Goal: Transaction & Acquisition: Purchase product/service

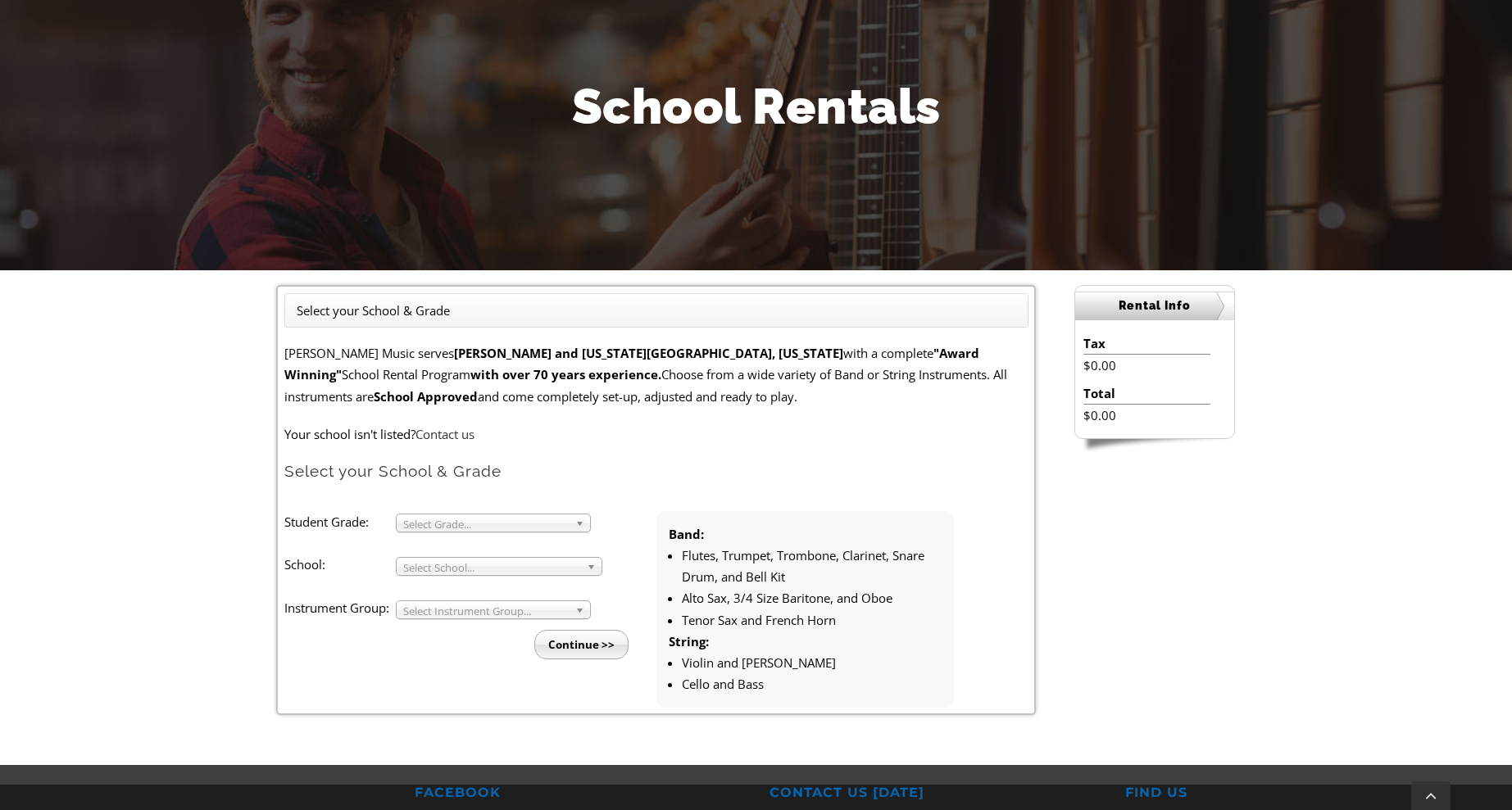
scroll to position [174, 0]
click at [472, 520] on span "Select Grade..." at bounding box center [486, 522] width 166 height 19
click at [422, 580] on li "5" at bounding box center [499, 582] width 177 height 20
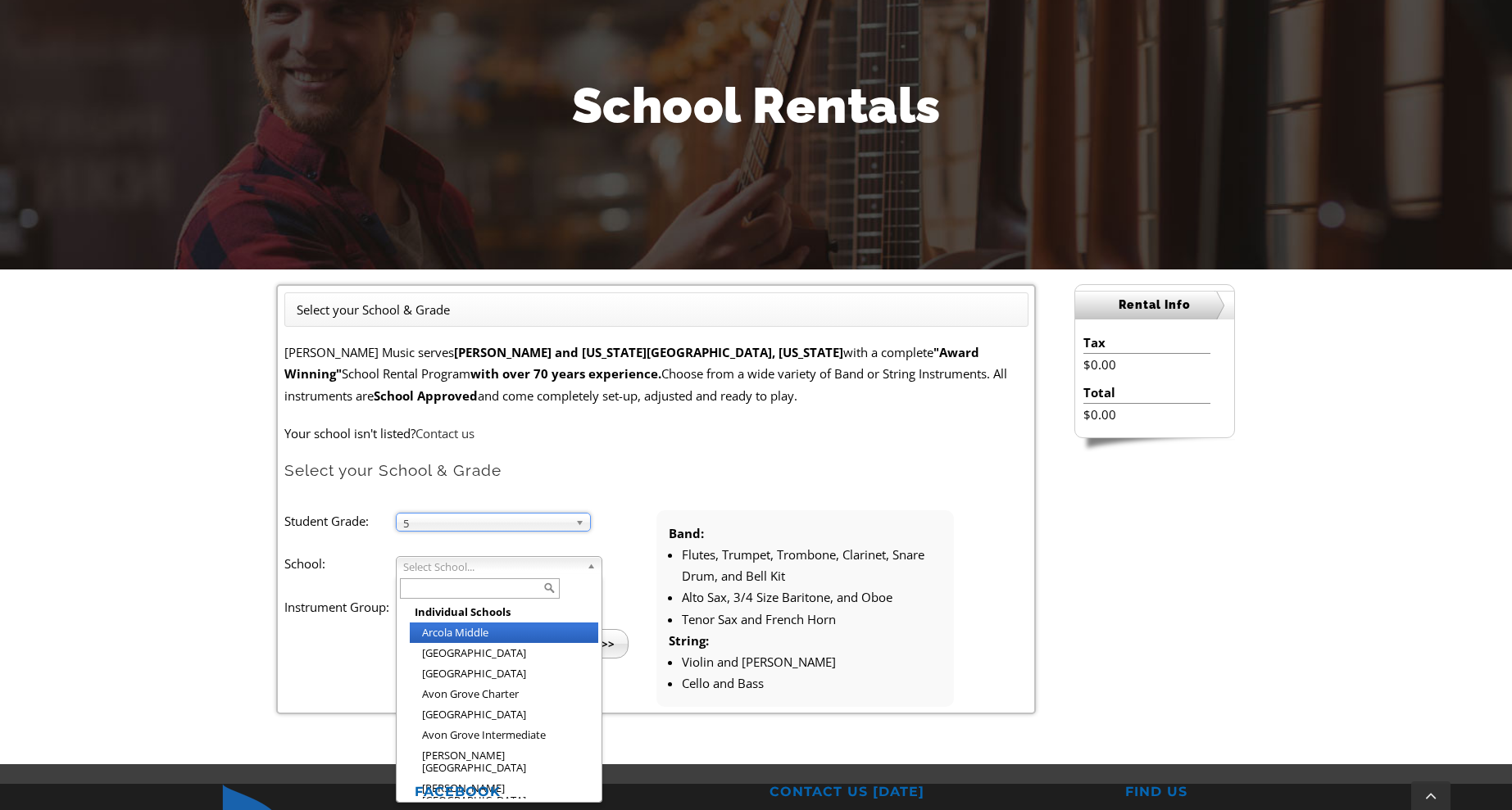
click at [455, 566] on span "Select School..." at bounding box center [491, 567] width 177 height 19
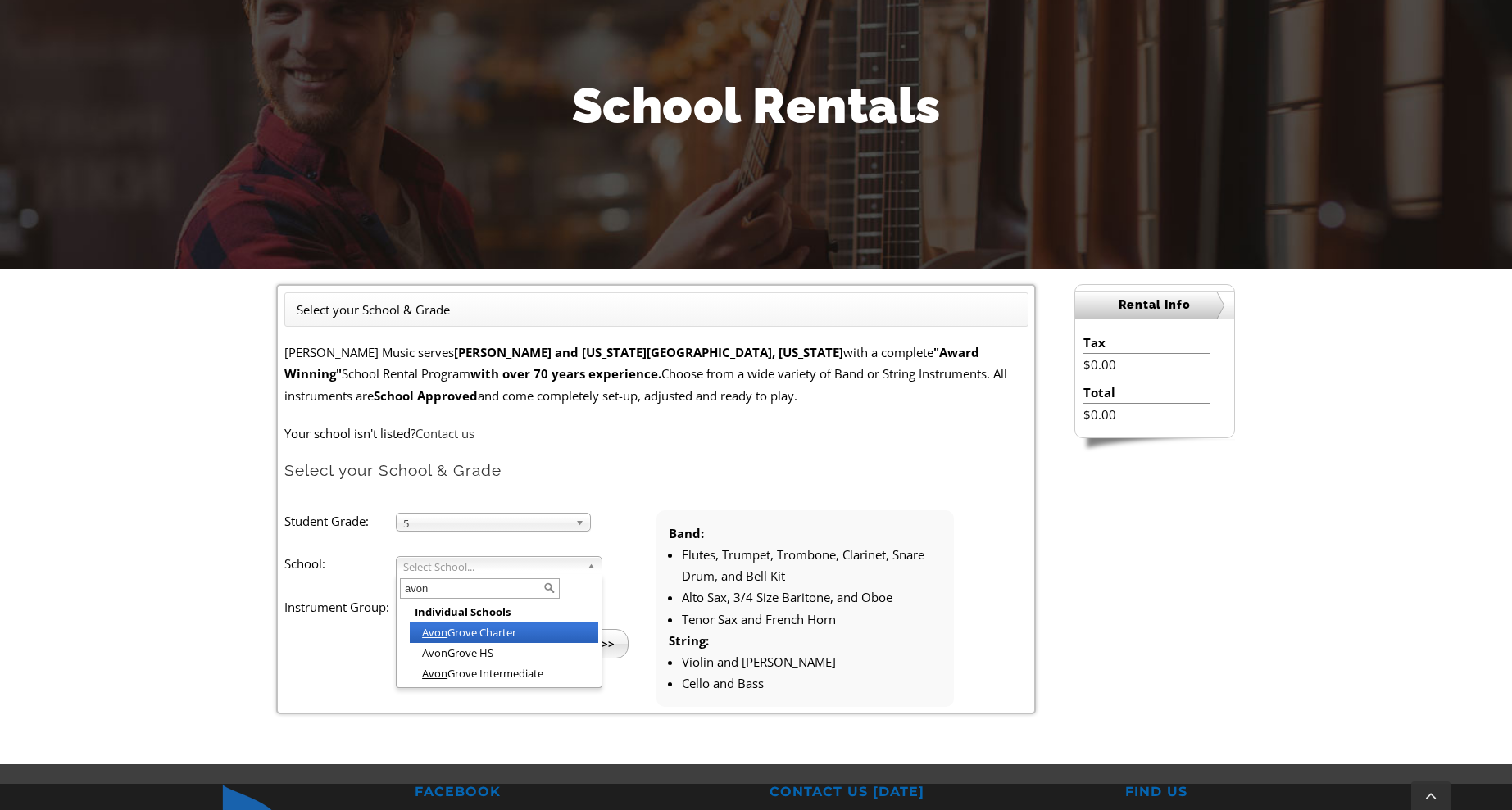
type input "avon"
click at [518, 632] on li "Avon Grove Charter" at bounding box center [504, 633] width 188 height 20
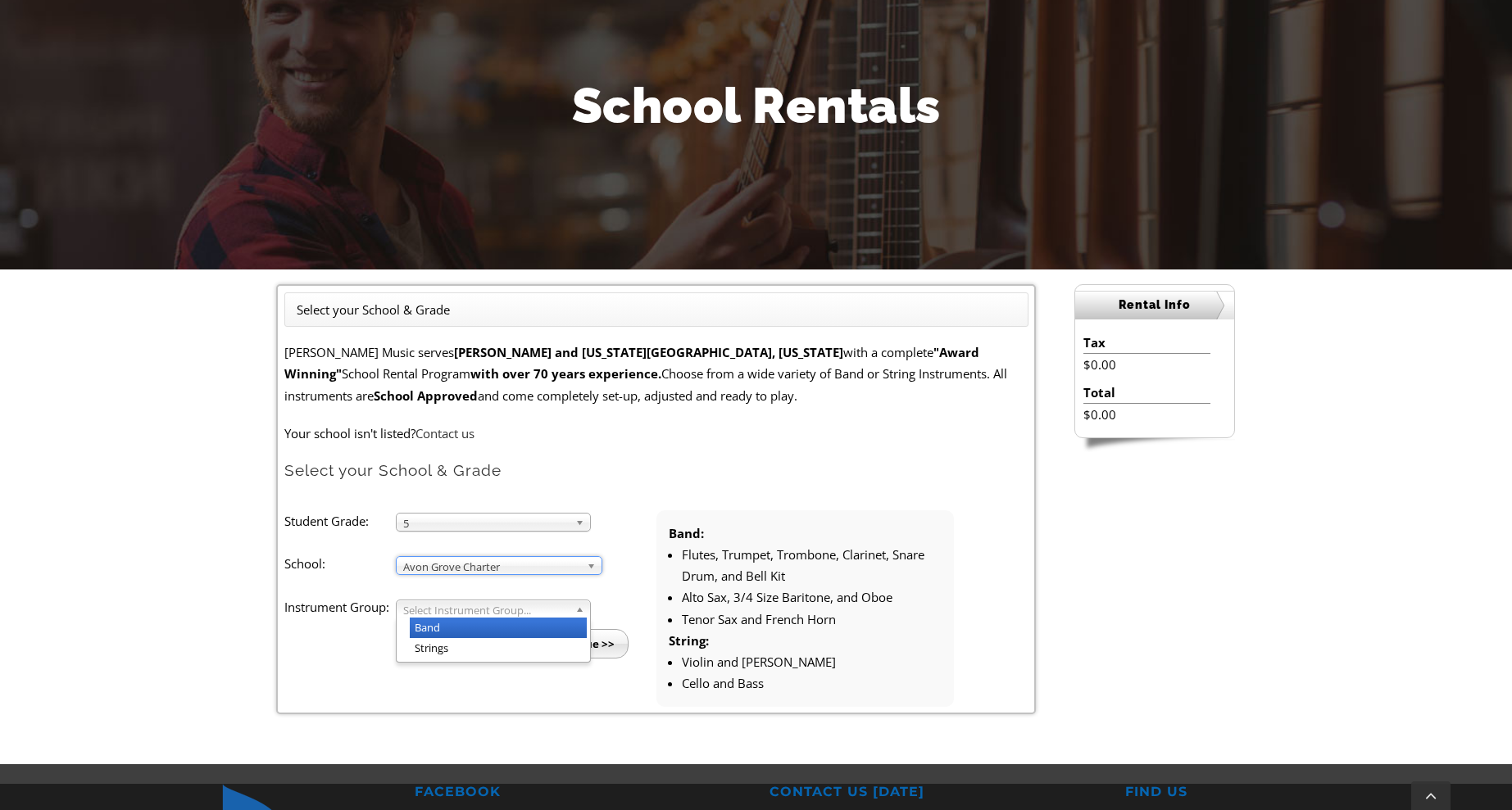
click at [530, 610] on span "Select Instrument Group..." at bounding box center [486, 610] width 166 height 19
click at [446, 646] on li "Strings" at bounding box center [499, 649] width 177 height 20
click at [625, 639] on input "Continue >>" at bounding box center [582, 644] width 94 height 29
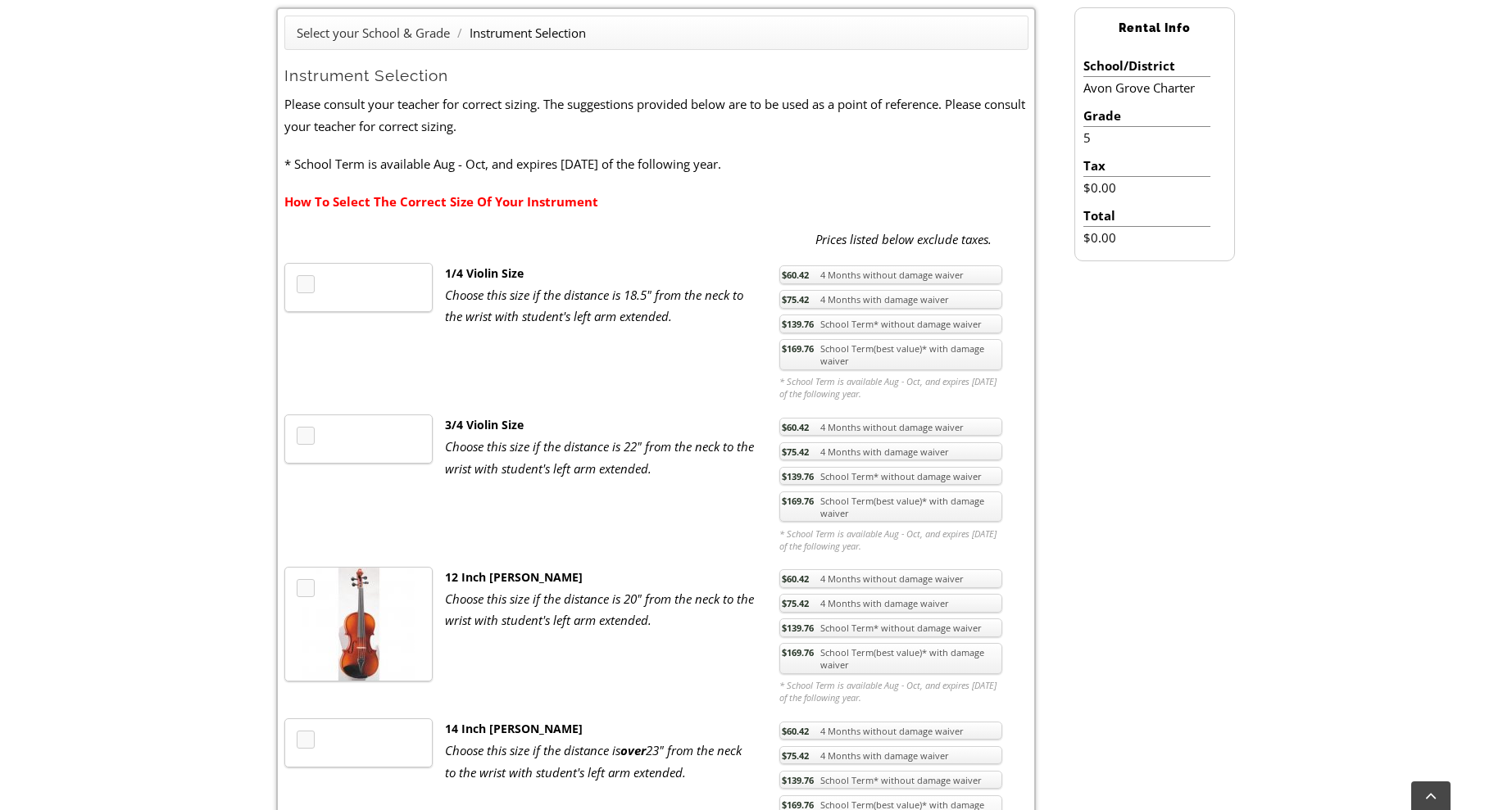
scroll to position [452, 0]
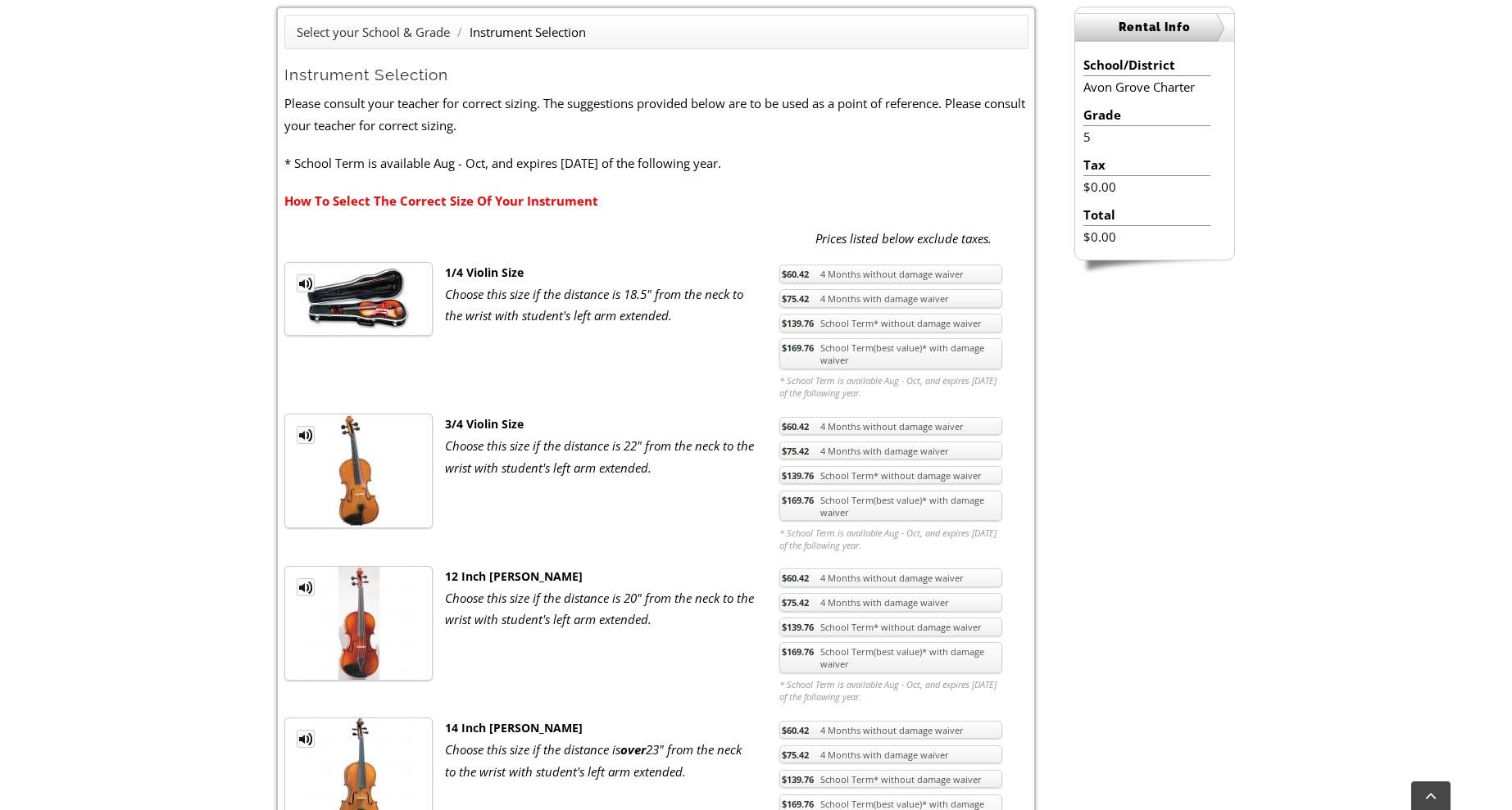
click at [857, 506] on link "$169.76 School Term(best value)* with damage waiver" at bounding box center [891, 507] width 223 height 31
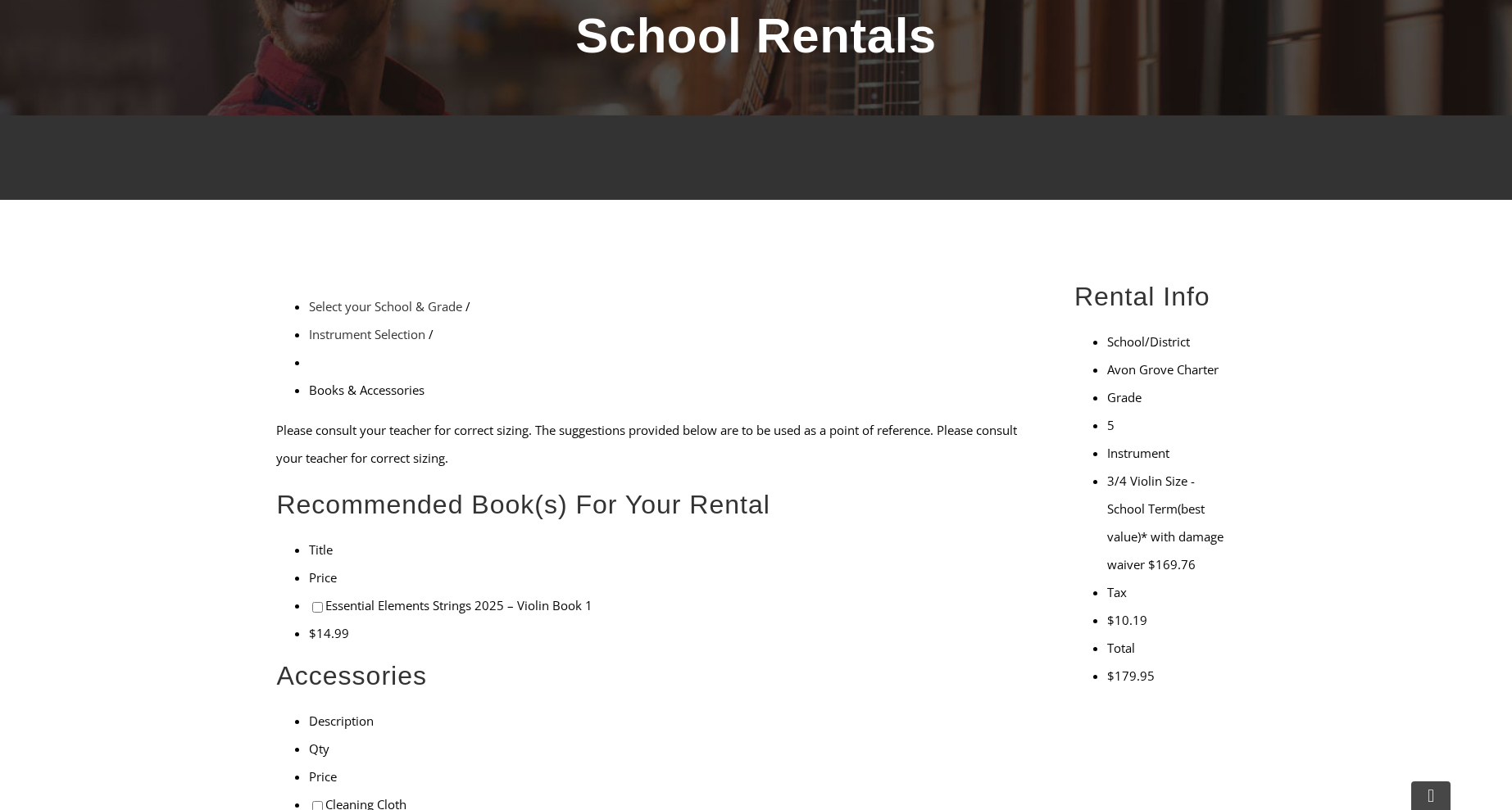
scroll to position [241, 0]
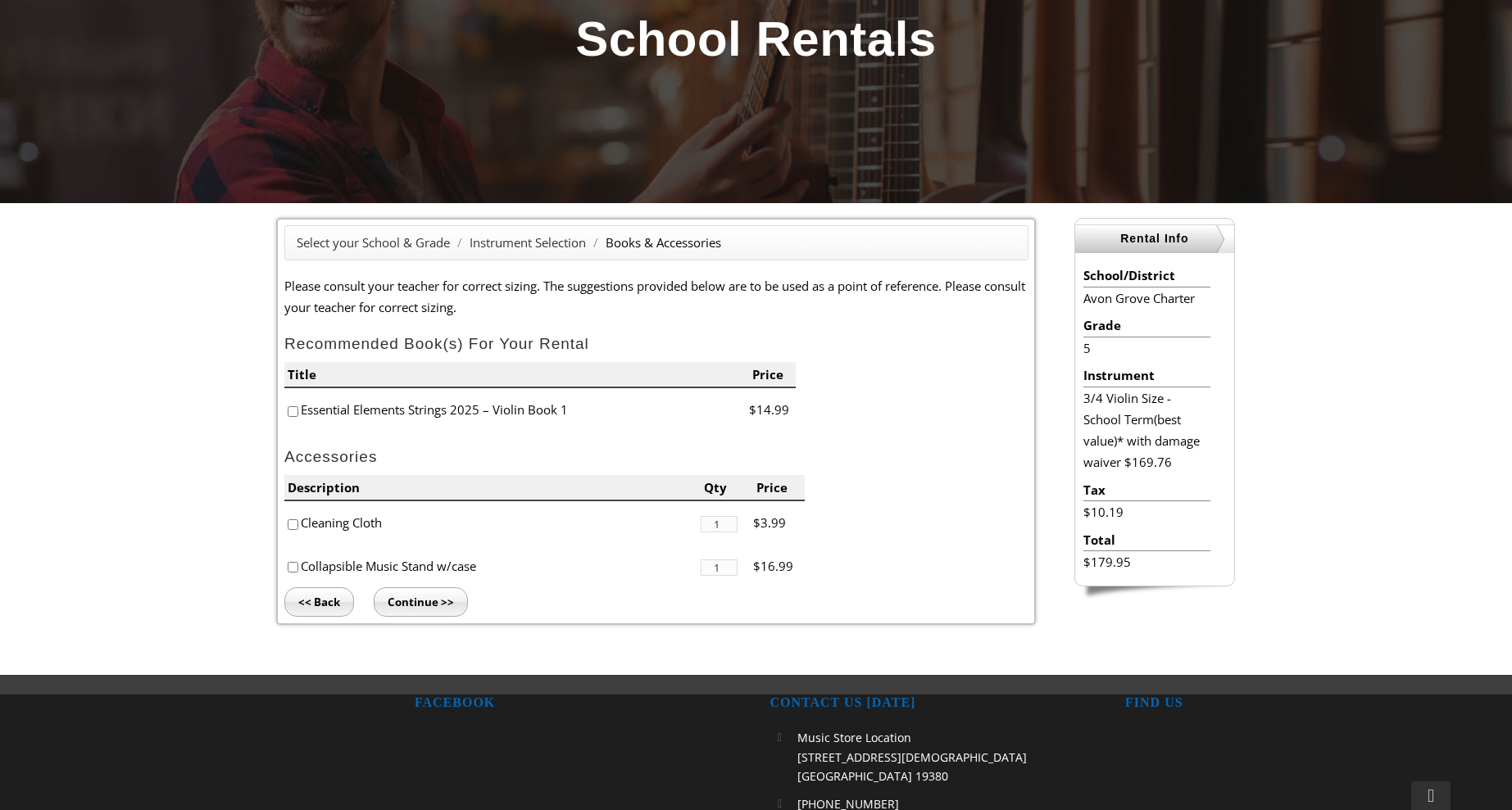
click at [293, 410] on input"] "checkbox" at bounding box center [293, 412] width 11 height 11
checkbox input"] "true"
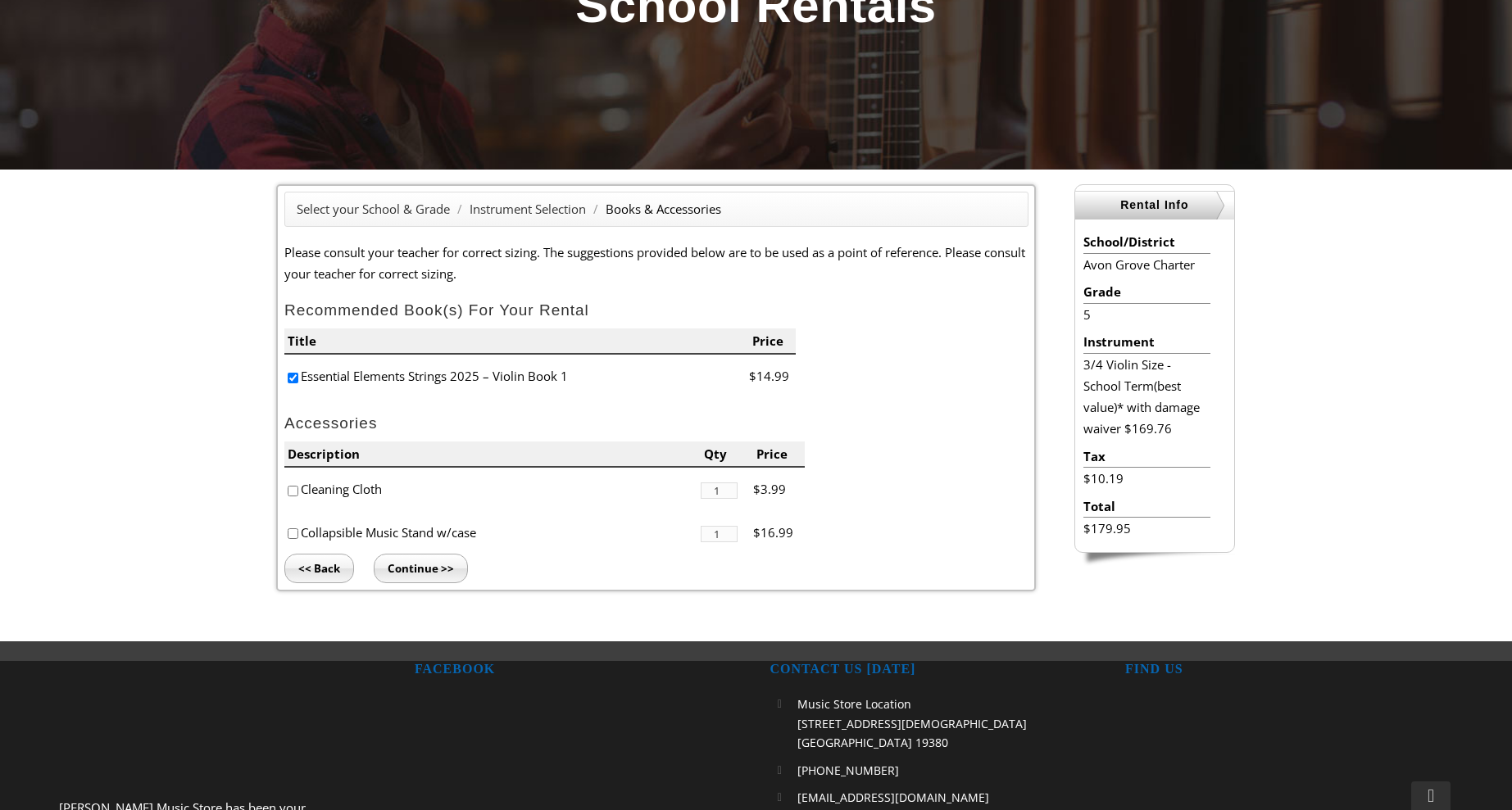
scroll to position [282, 0]
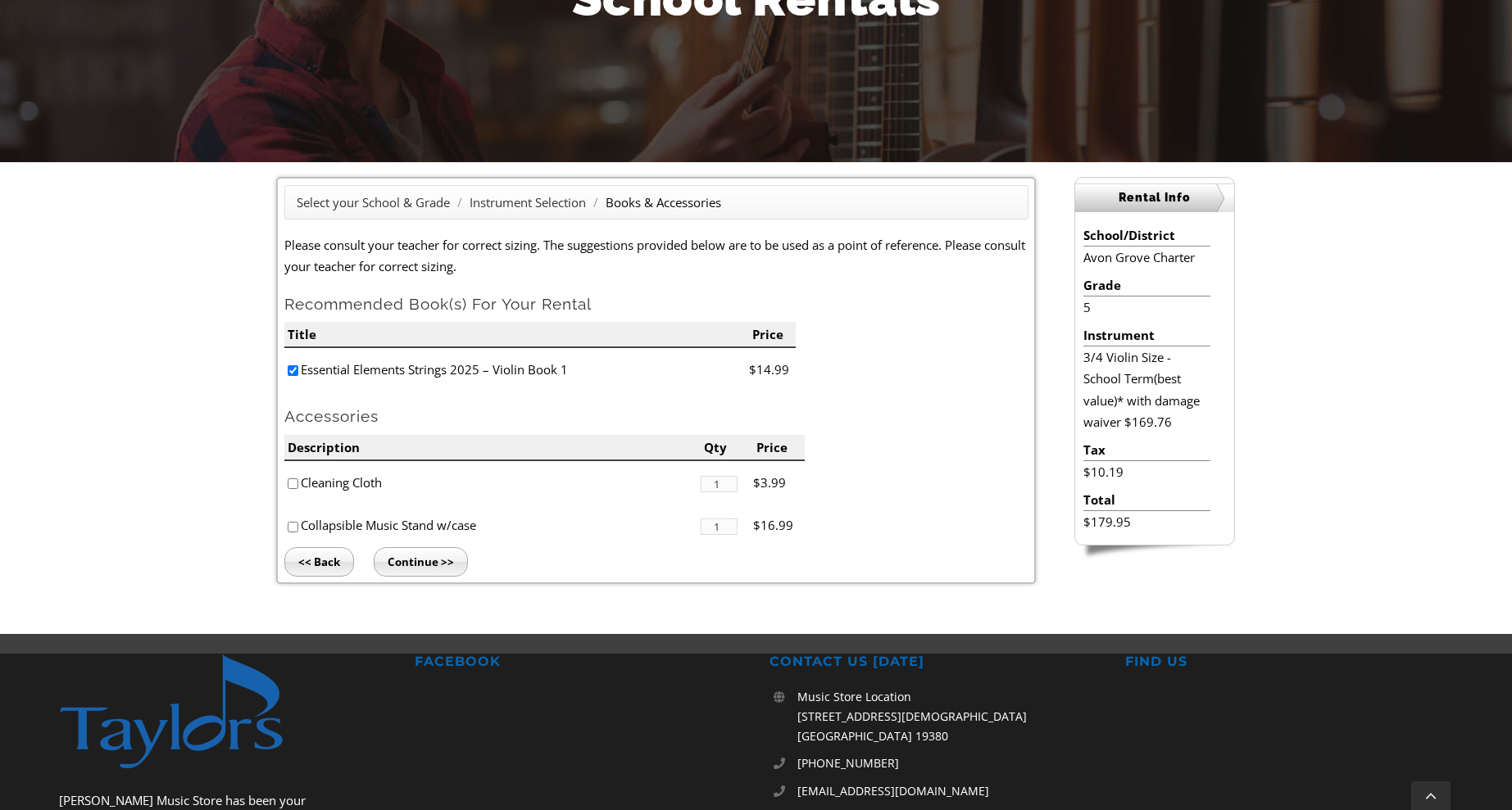
click at [291, 481] on input"] "checkbox" at bounding box center [293, 484] width 11 height 11
checkbox input"] "true"
click at [289, 517] on li "Collapsible Music Stand w/case" at bounding box center [492, 525] width 417 height 43
click at [291, 526] on input"] "checkbox" at bounding box center [293, 527] width 11 height 11
checkbox input"] "true"
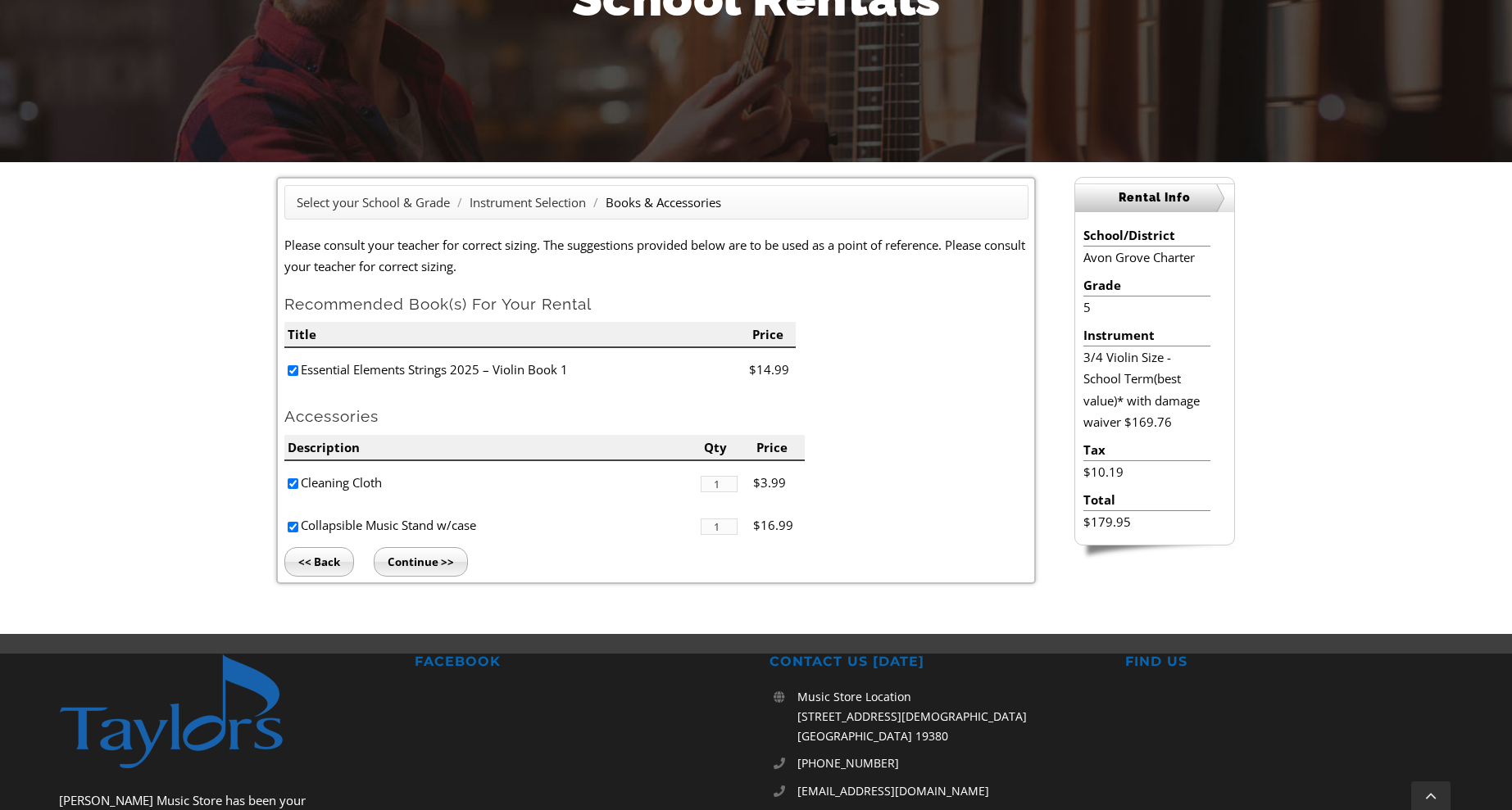
click at [406, 561] on input "Continue >>" at bounding box center [420, 562] width 94 height 29
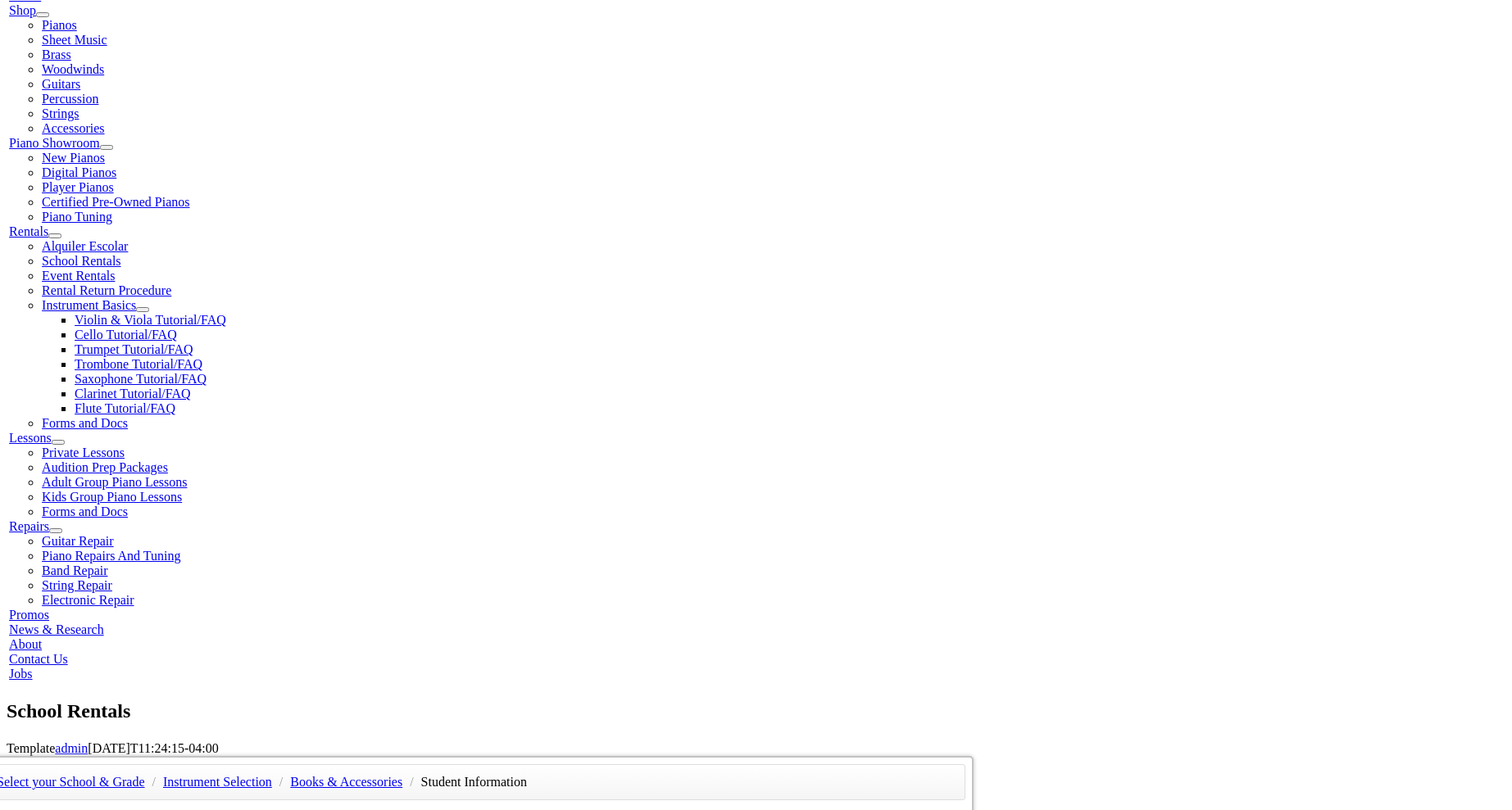
type input "1"
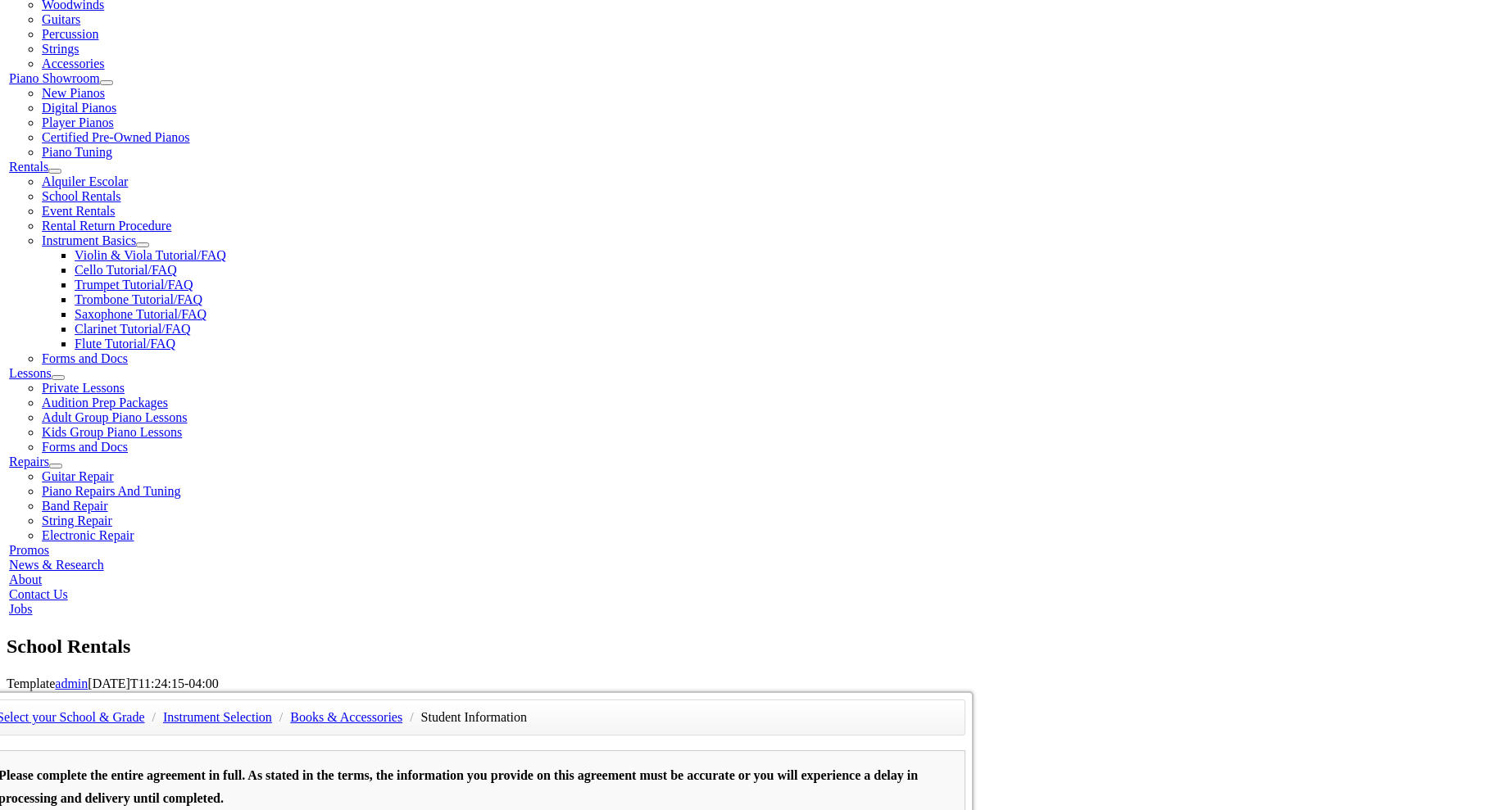
scroll to position [432, 0]
type input "Yamileth"
type input "Morales"
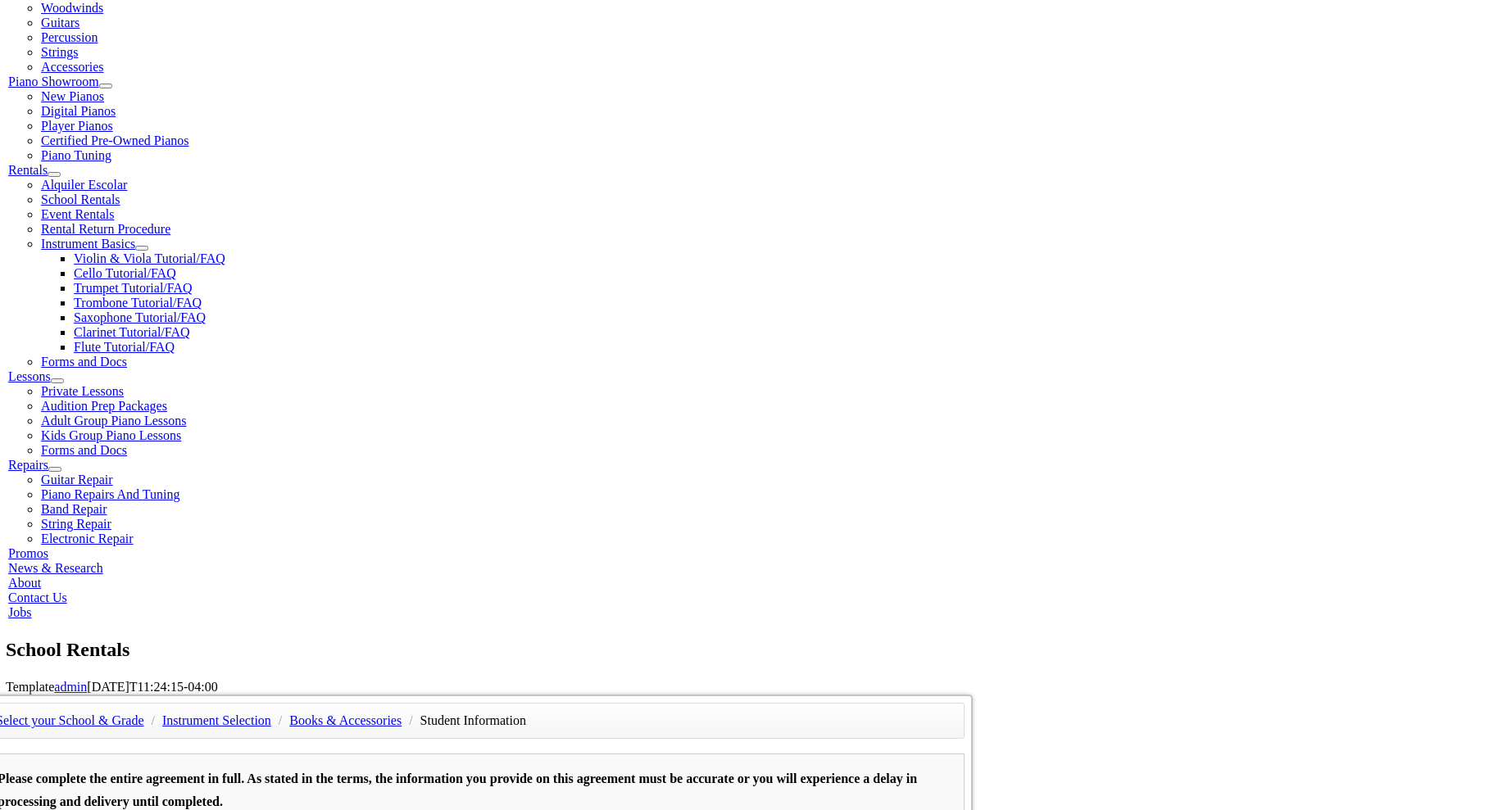
scroll to position [430, 0]
type input "R Morales Trucking LLC"
type input "4848858431"
type input "29076332"
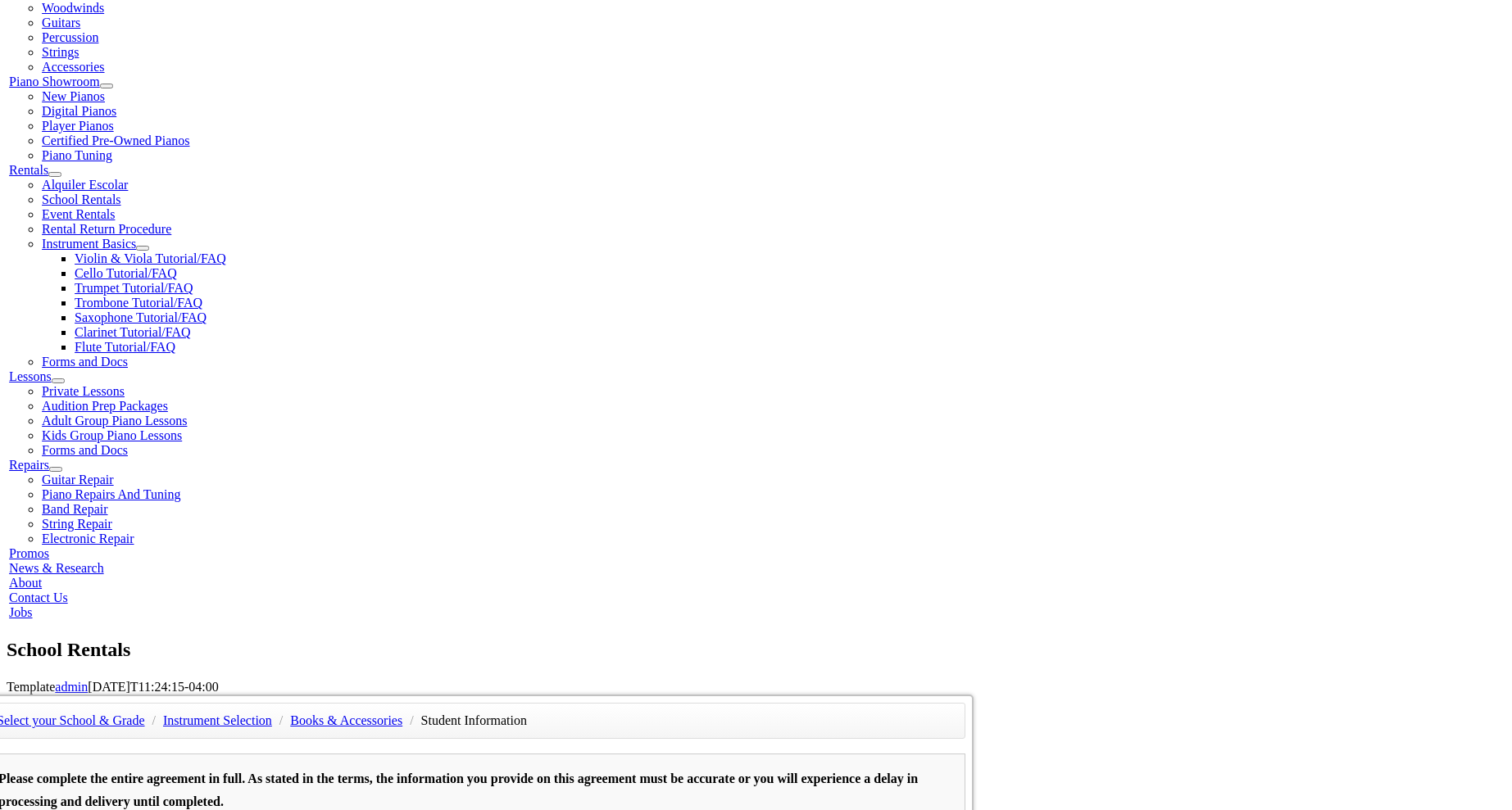
drag, startPoint x: 360, startPoint y: 476, endPoint x: 272, endPoint y: 475, distance: 88.0
click at [272, 695] on div "Select your School & Grade / Instrument Selection / Books & Accessories / Stude…" at bounding box center [475, 695] width 998 height 0
type input "06/03/1988"
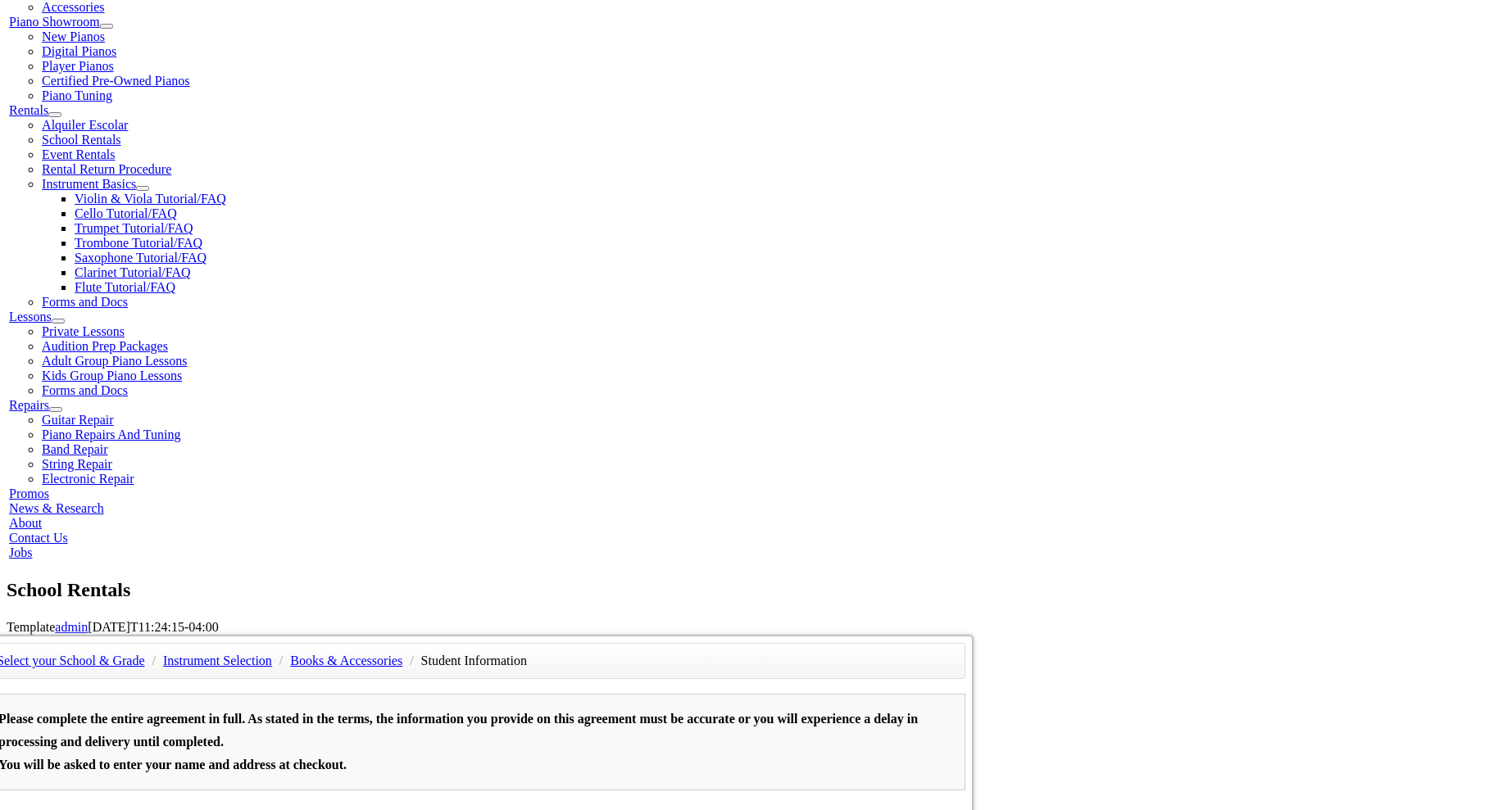
scroll to position [491, 0]
type input "Teresa"
type input "Path Stone"
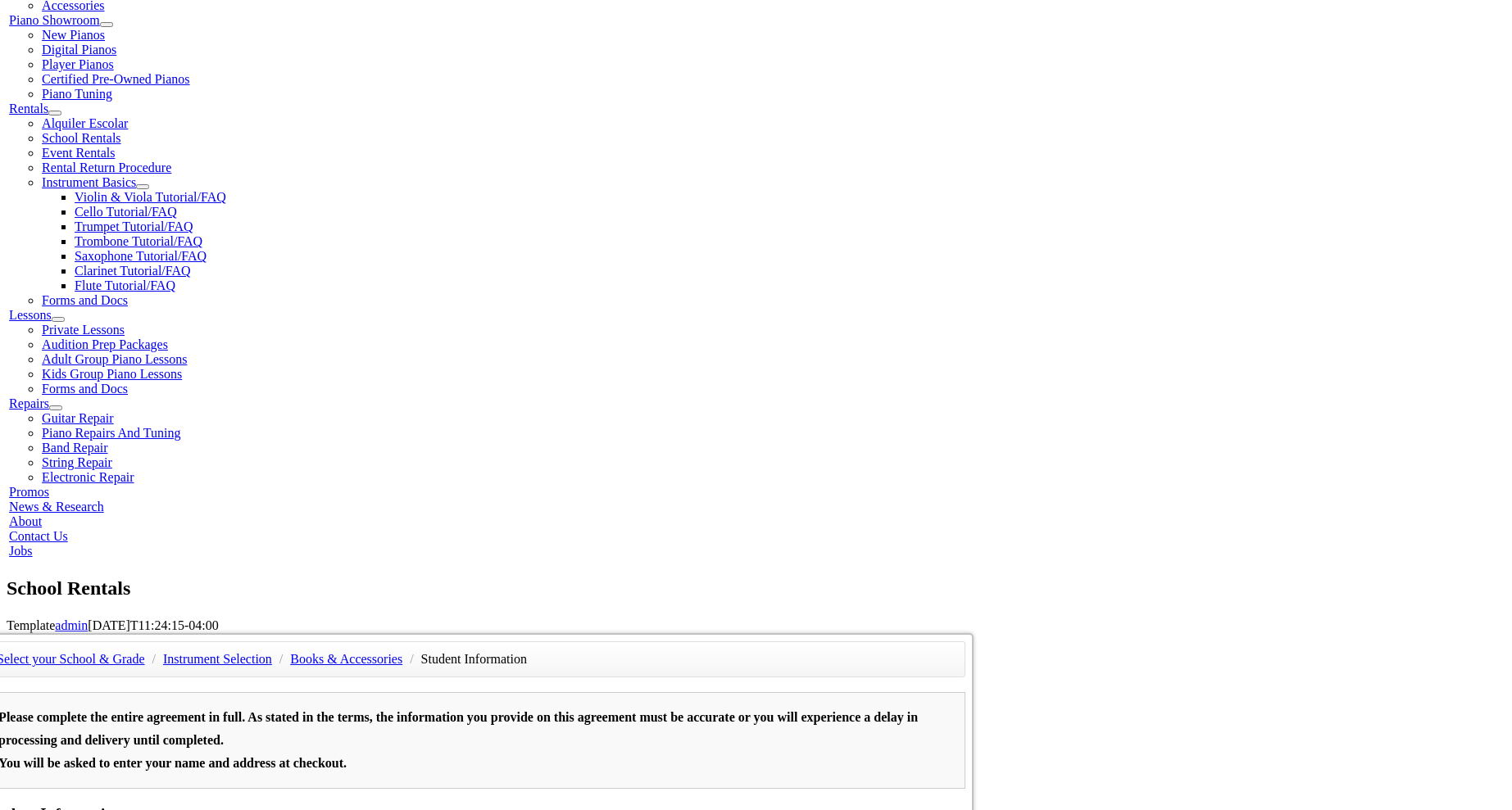
type input "6109255600"
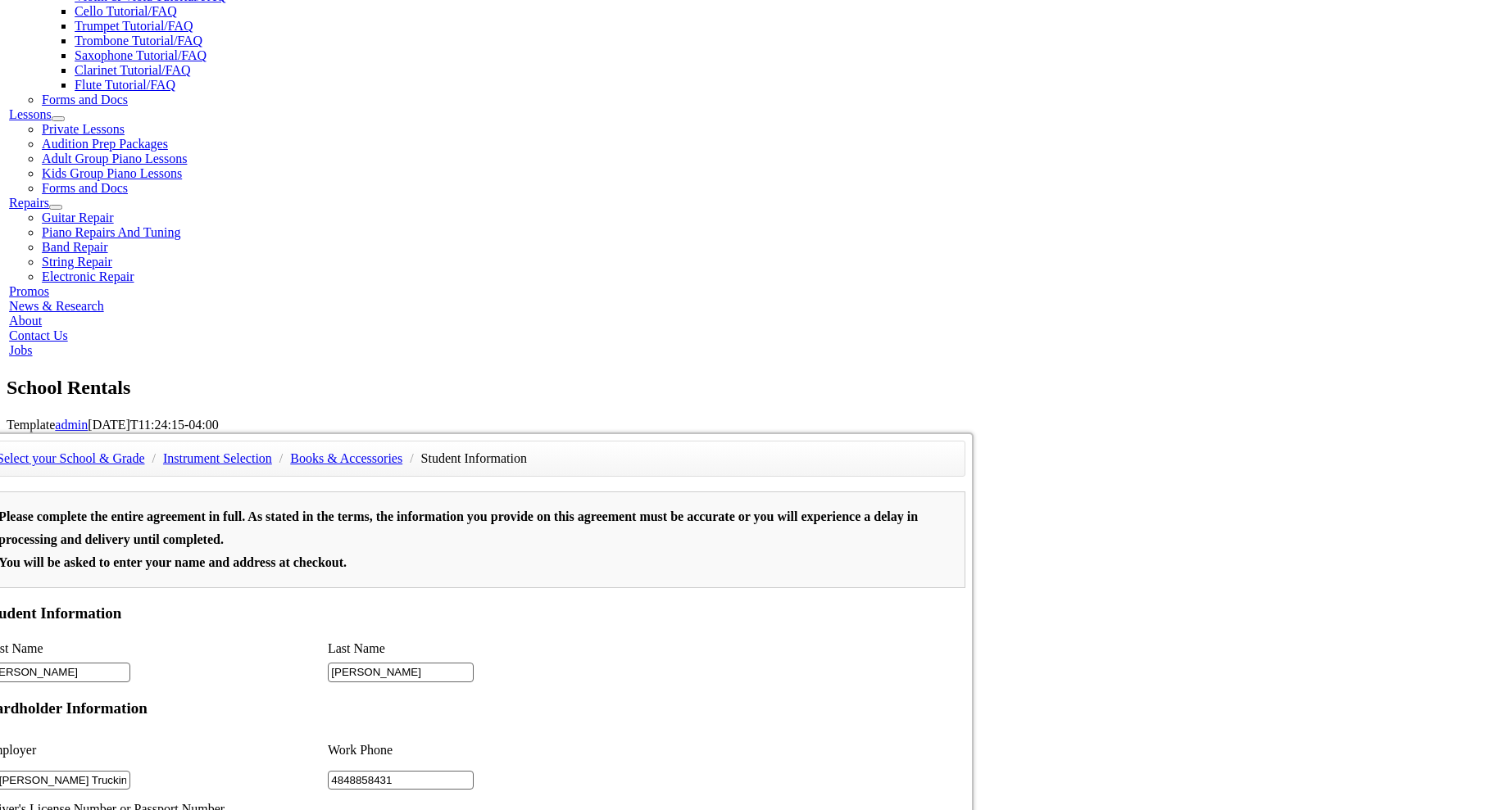
scroll to position [315, 0]
type input "2"
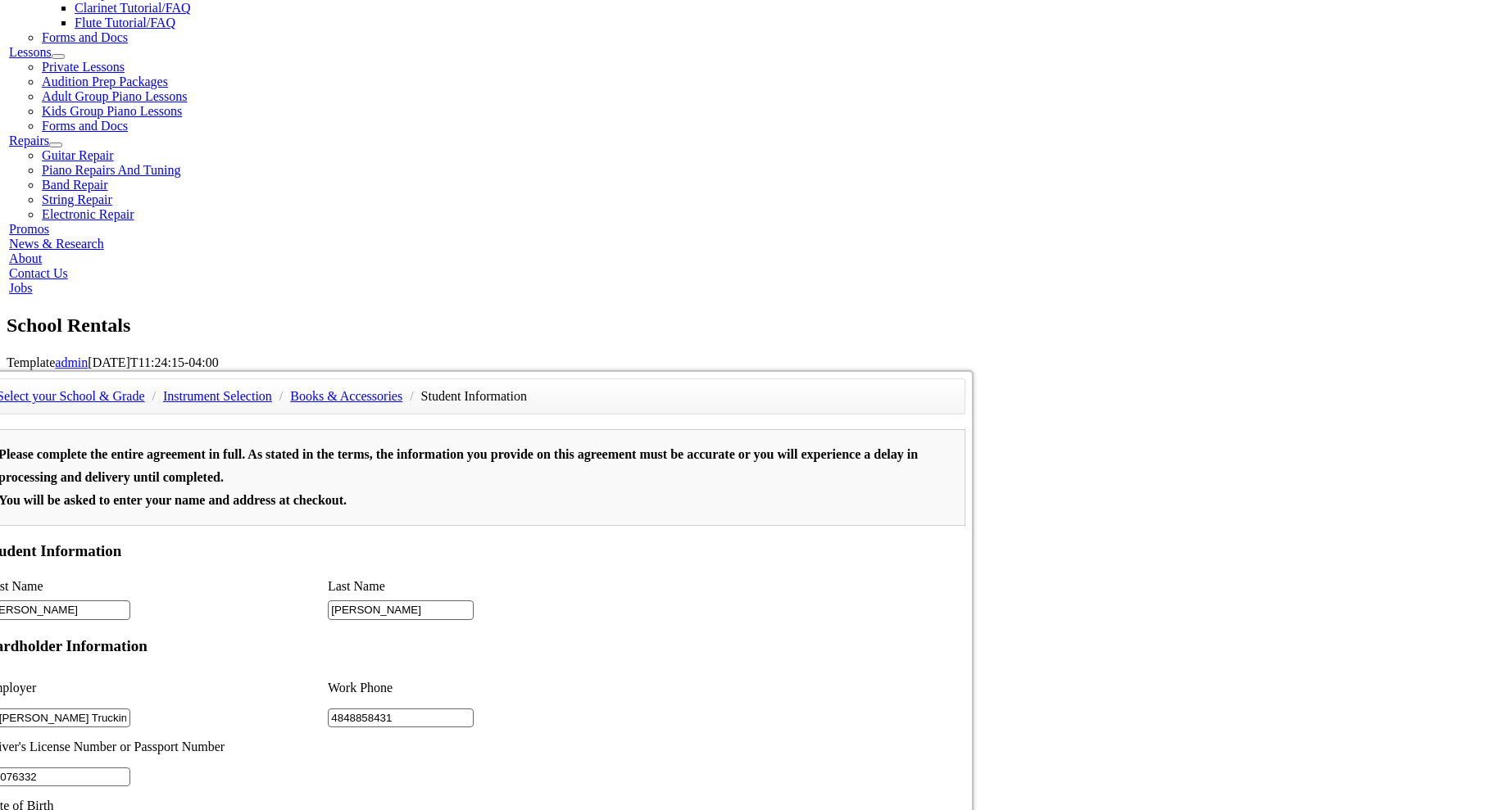
scroll to position [757, 0]
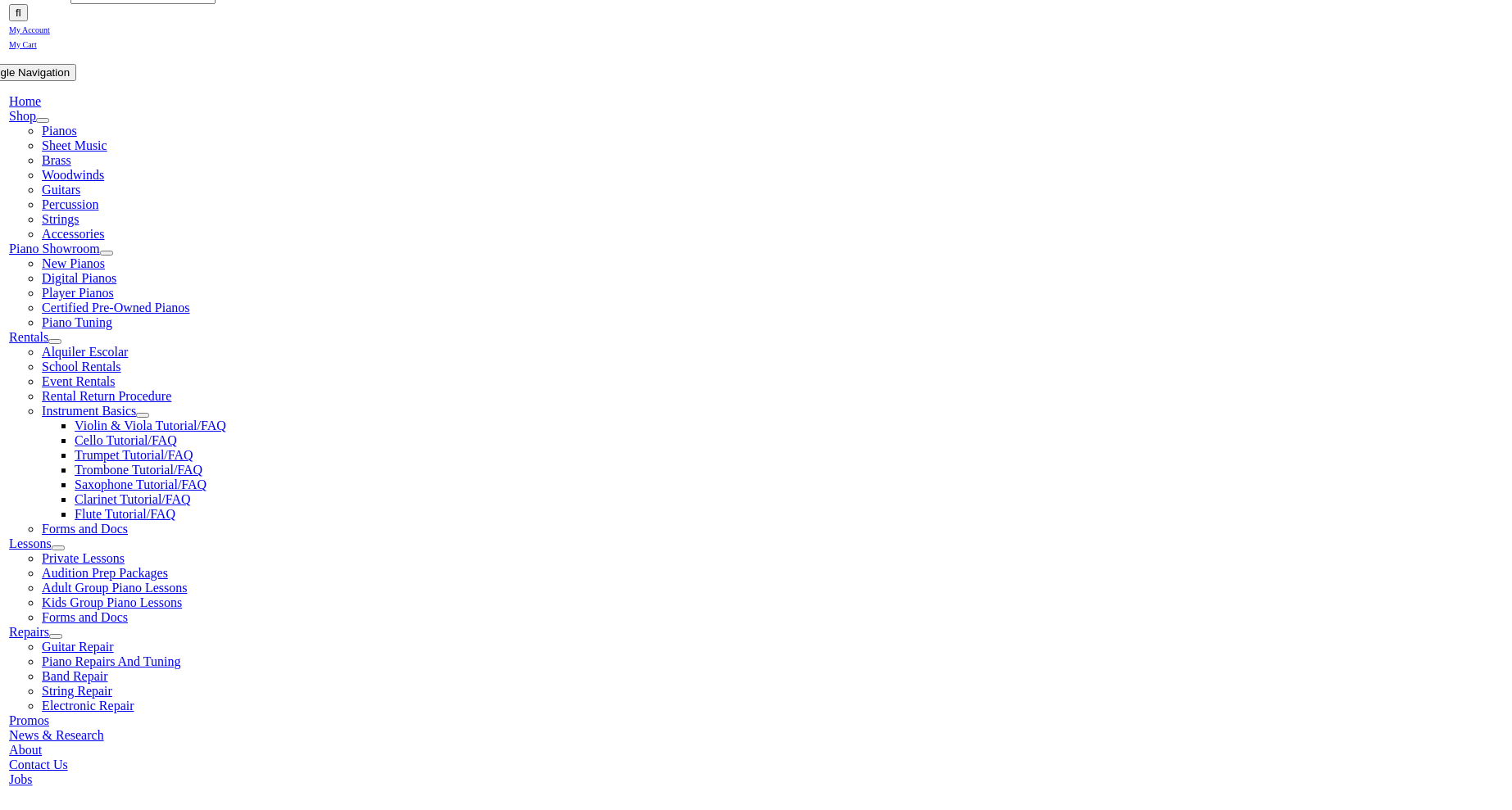
scroll to position [266, 0]
select select "PA"
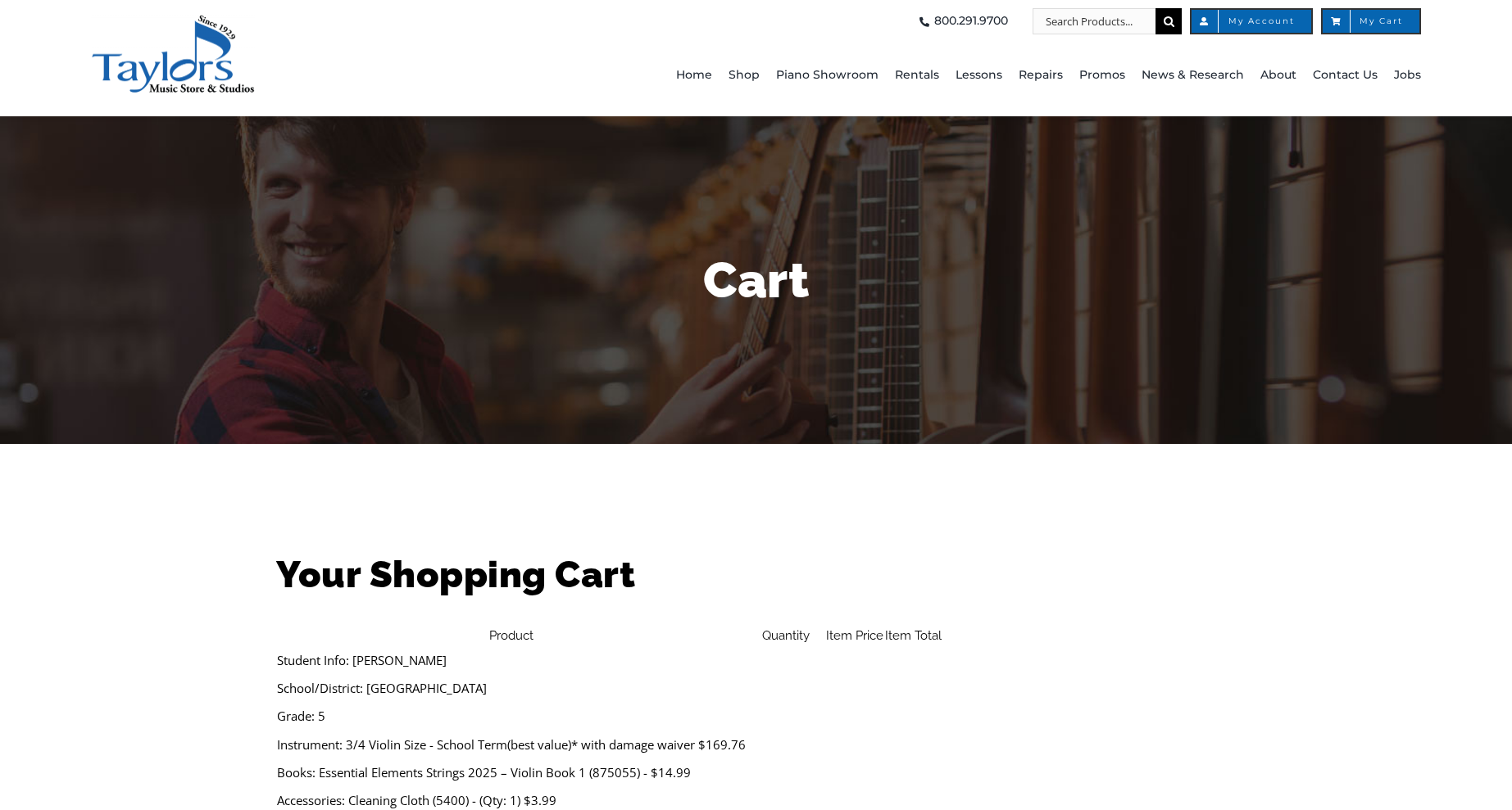
select select "PA"
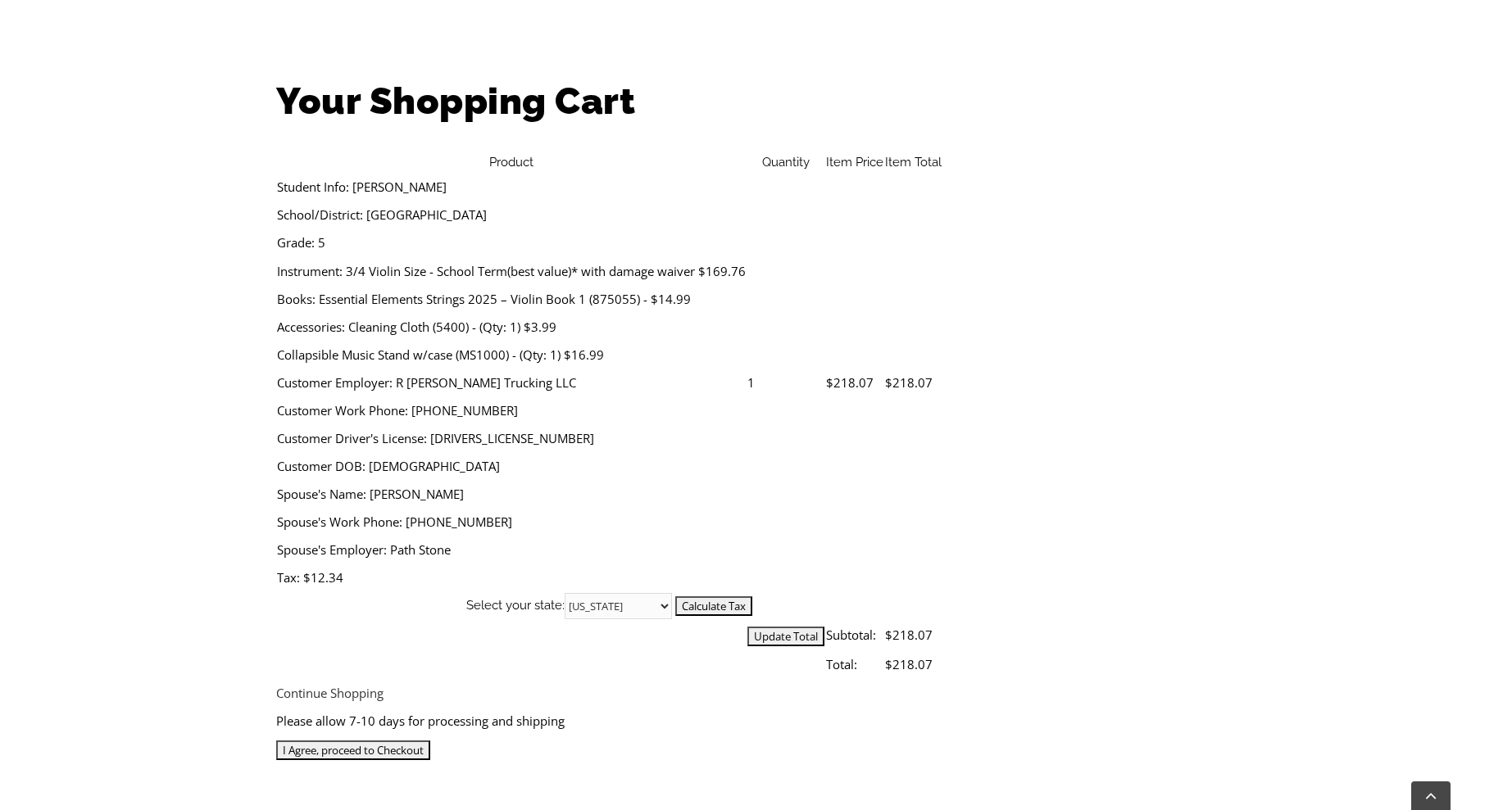
scroll to position [474, 0]
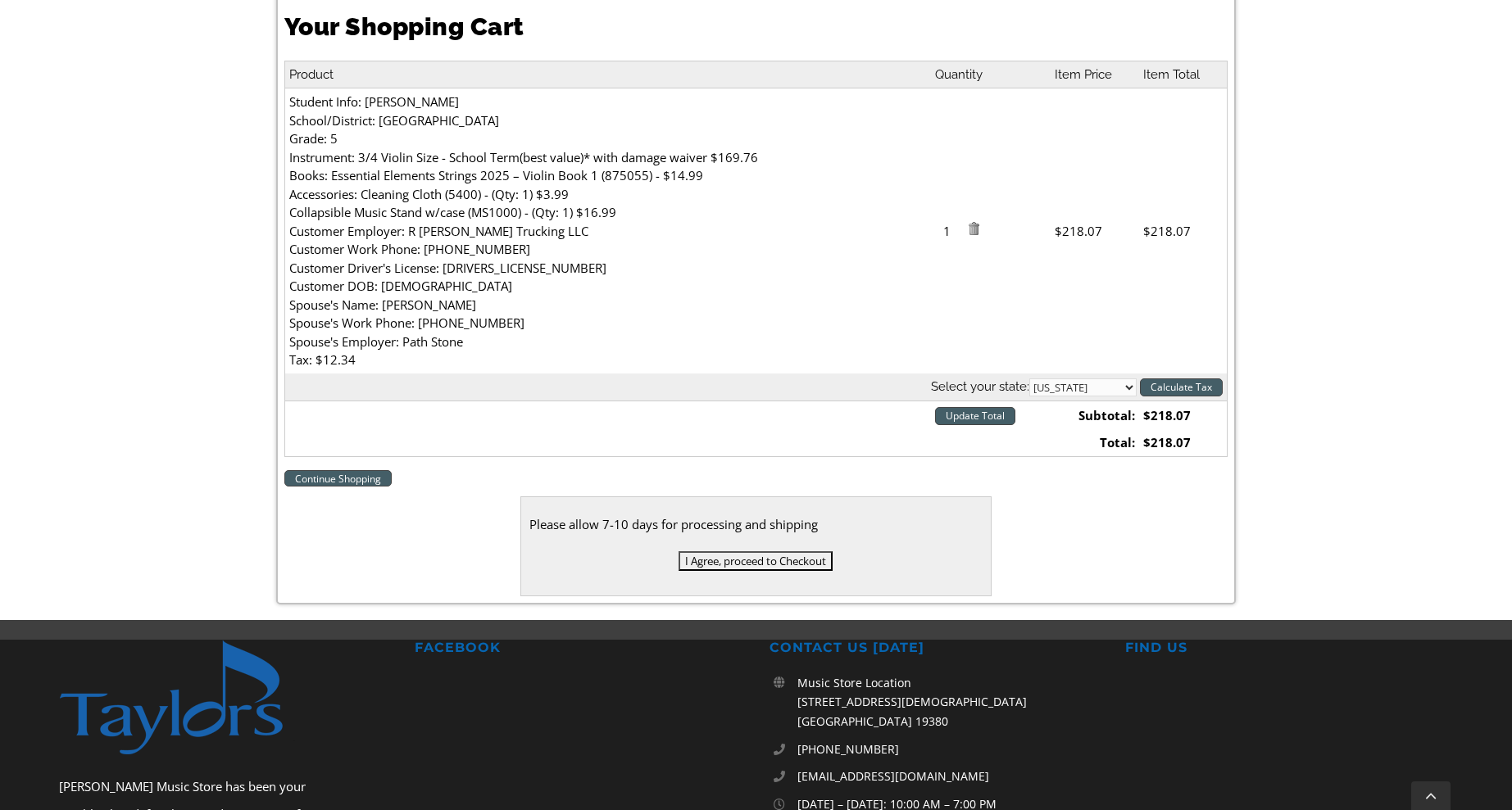
click at [752, 560] on input "I Agree, proceed to Checkout" at bounding box center [755, 560] width 154 height 19
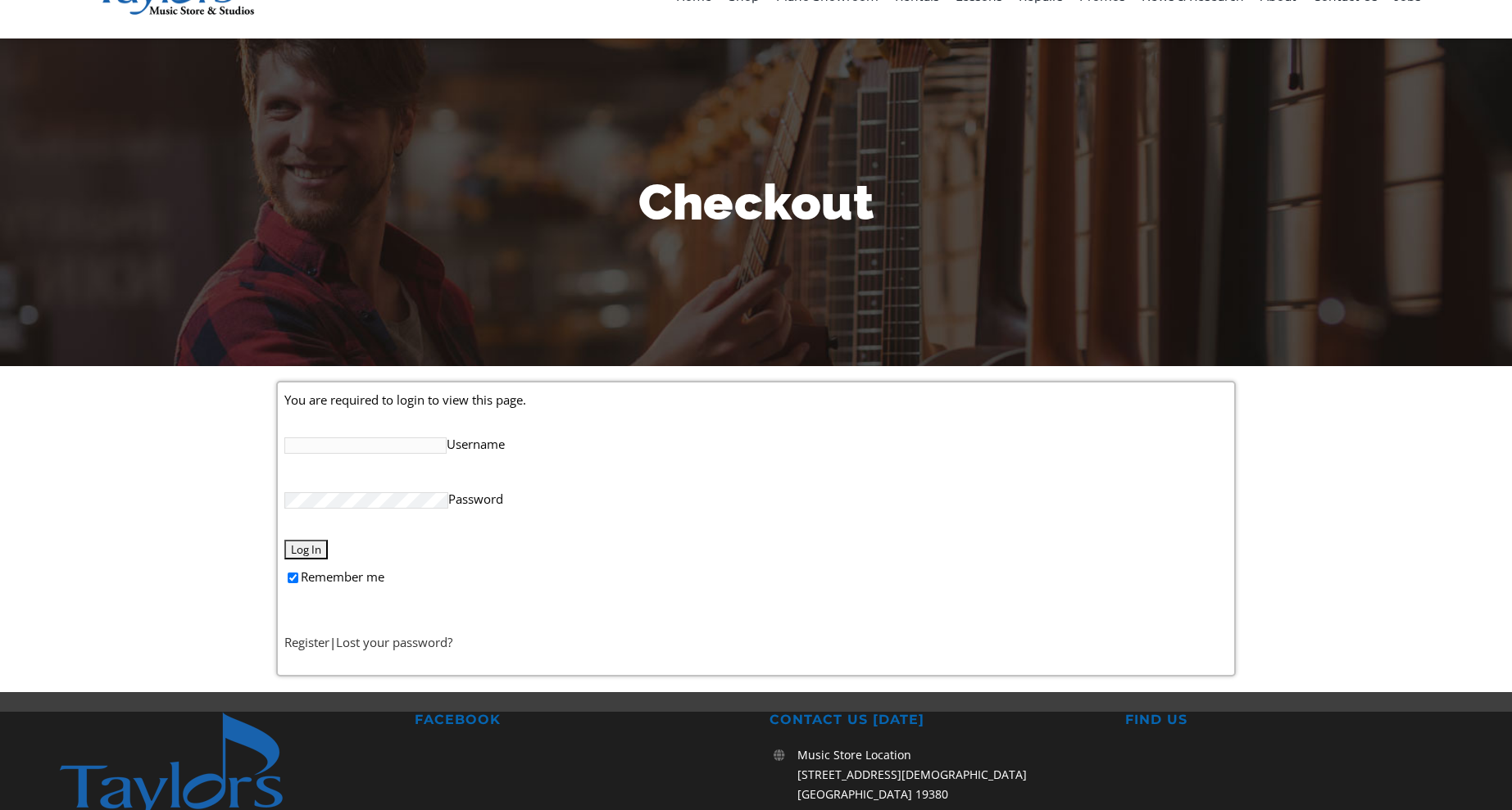
scroll to position [77, 0]
click at [298, 646] on link "Register" at bounding box center [306, 642] width 45 height 17
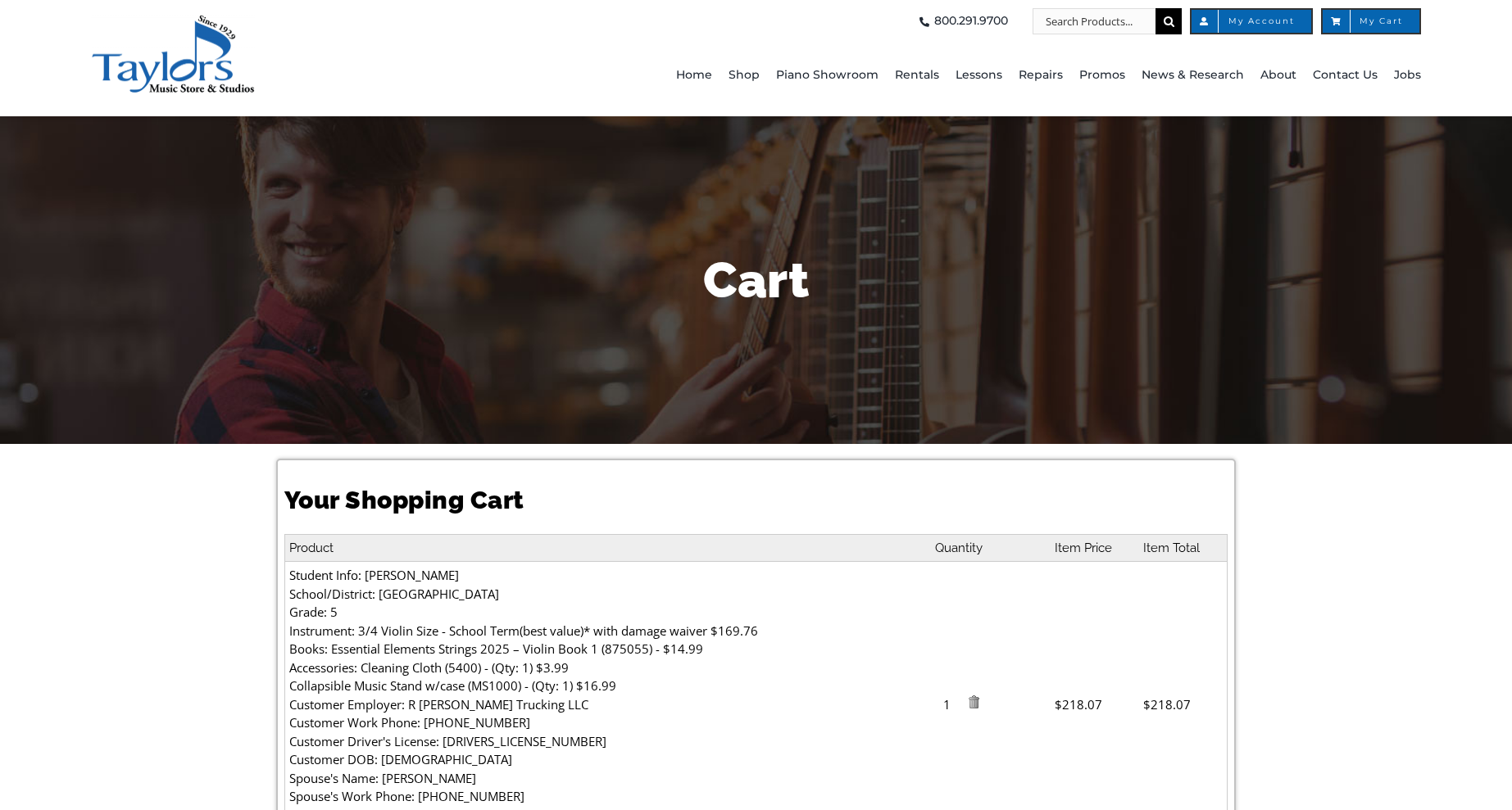
select select "PA"
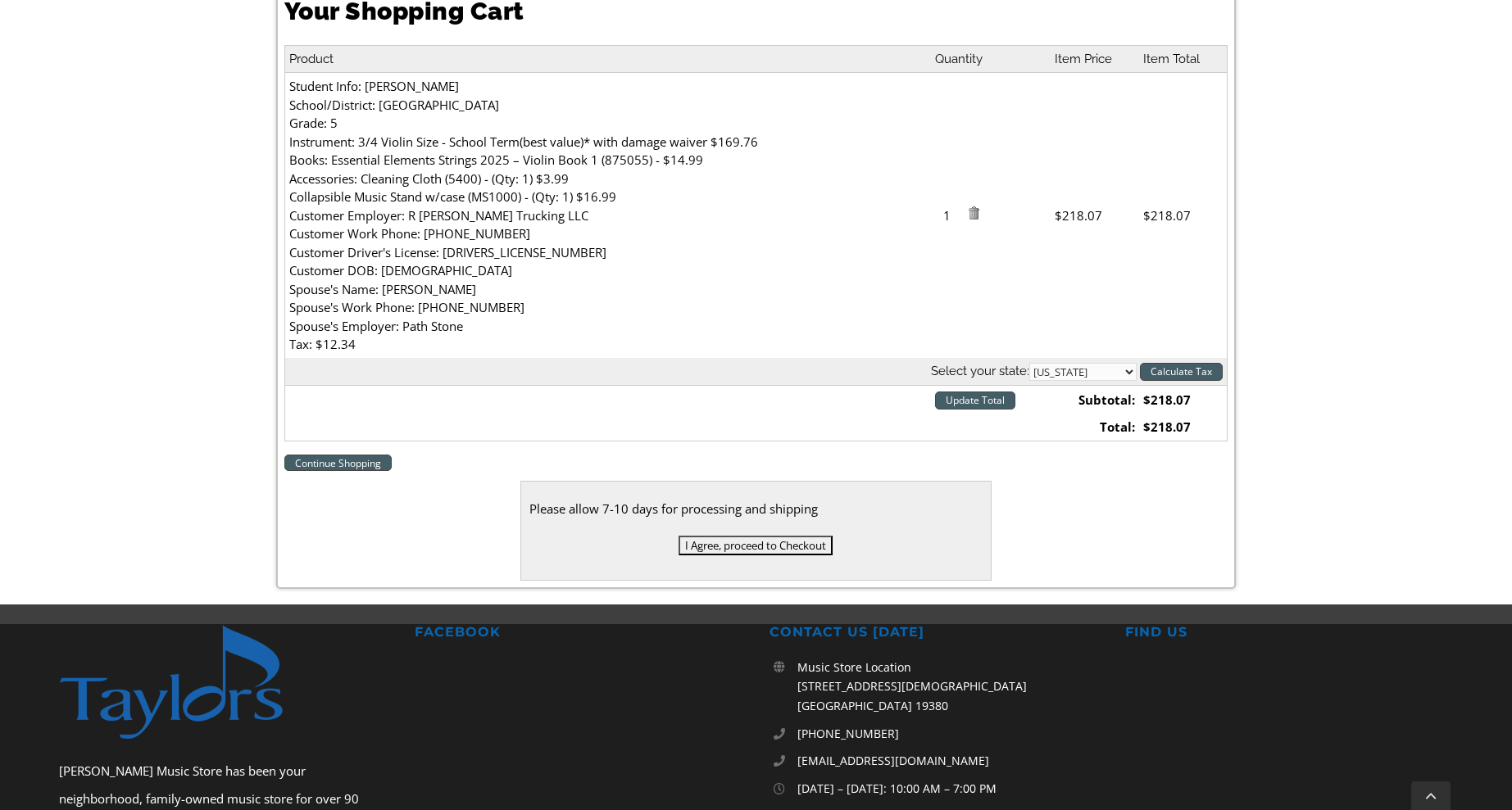
scroll to position [489, 0]
click at [748, 545] on input "I Agree, proceed to Checkout" at bounding box center [755, 545] width 154 height 19
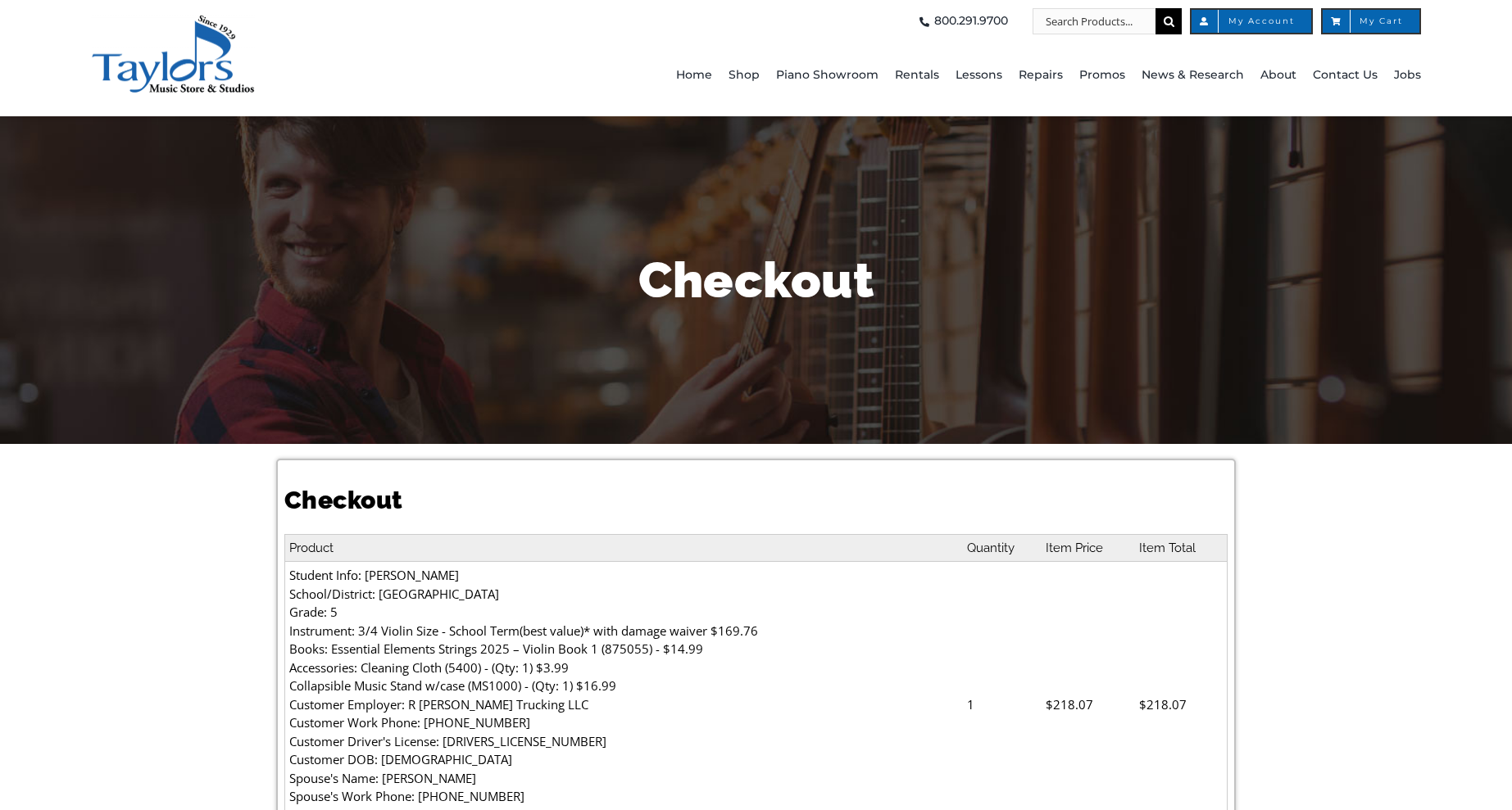
select select
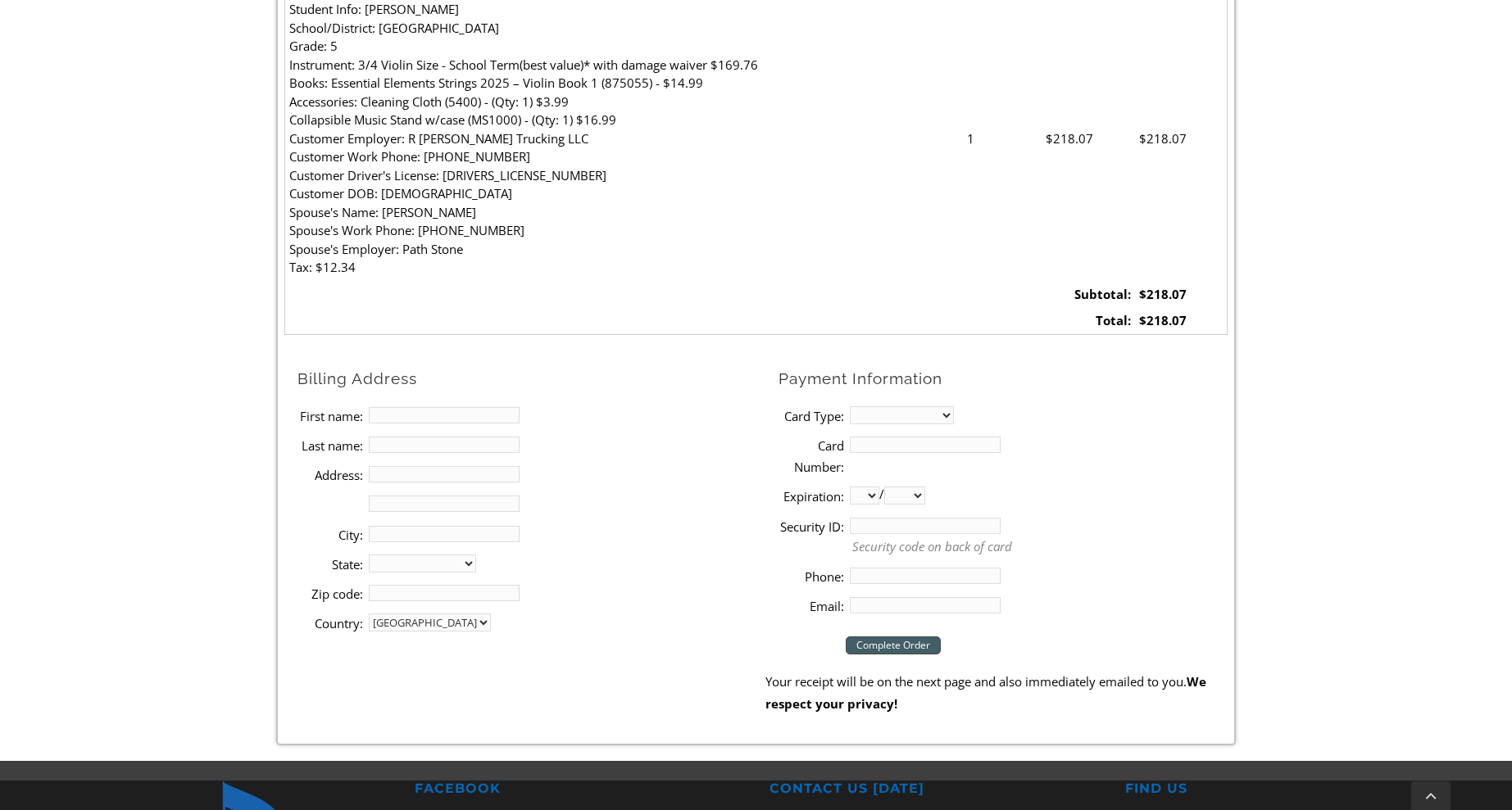
scroll to position [570, 0]
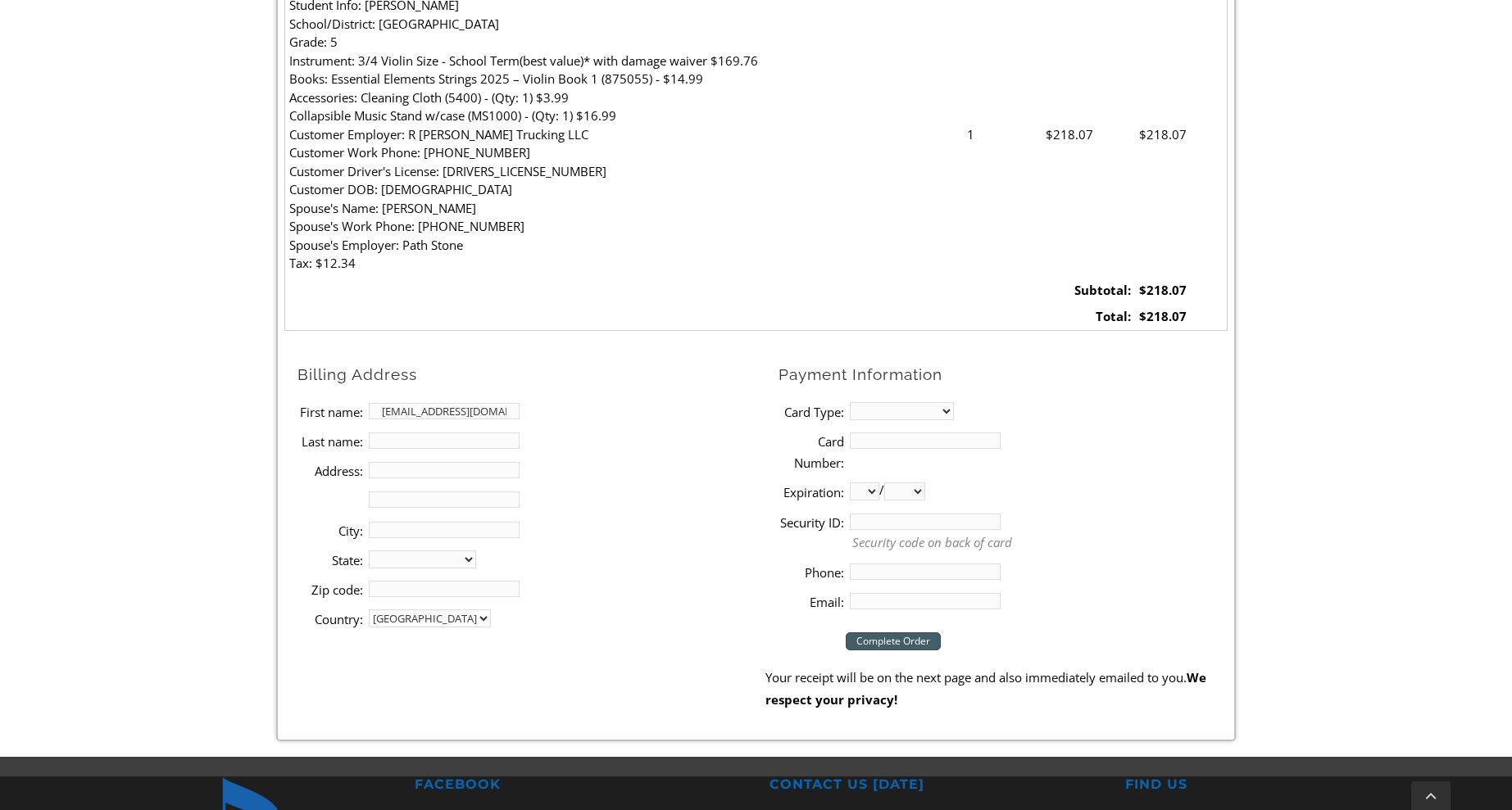
drag, startPoint x: 445, startPoint y: 405, endPoint x: 464, endPoint y: 406, distance: 19.0
click at [445, 405] on input "[EMAIL_ADDRESS][DOMAIN_NAME]" at bounding box center [444, 411] width 151 height 17
click at [475, 403] on input "[EMAIL_ADDRESS][DOMAIN_NAME]" at bounding box center [444, 411] width 151 height 17
type input "[PERSON_NAME]"
click at [482, 440] on li "Last name:" at bounding box center [532, 440] width 468 height 29
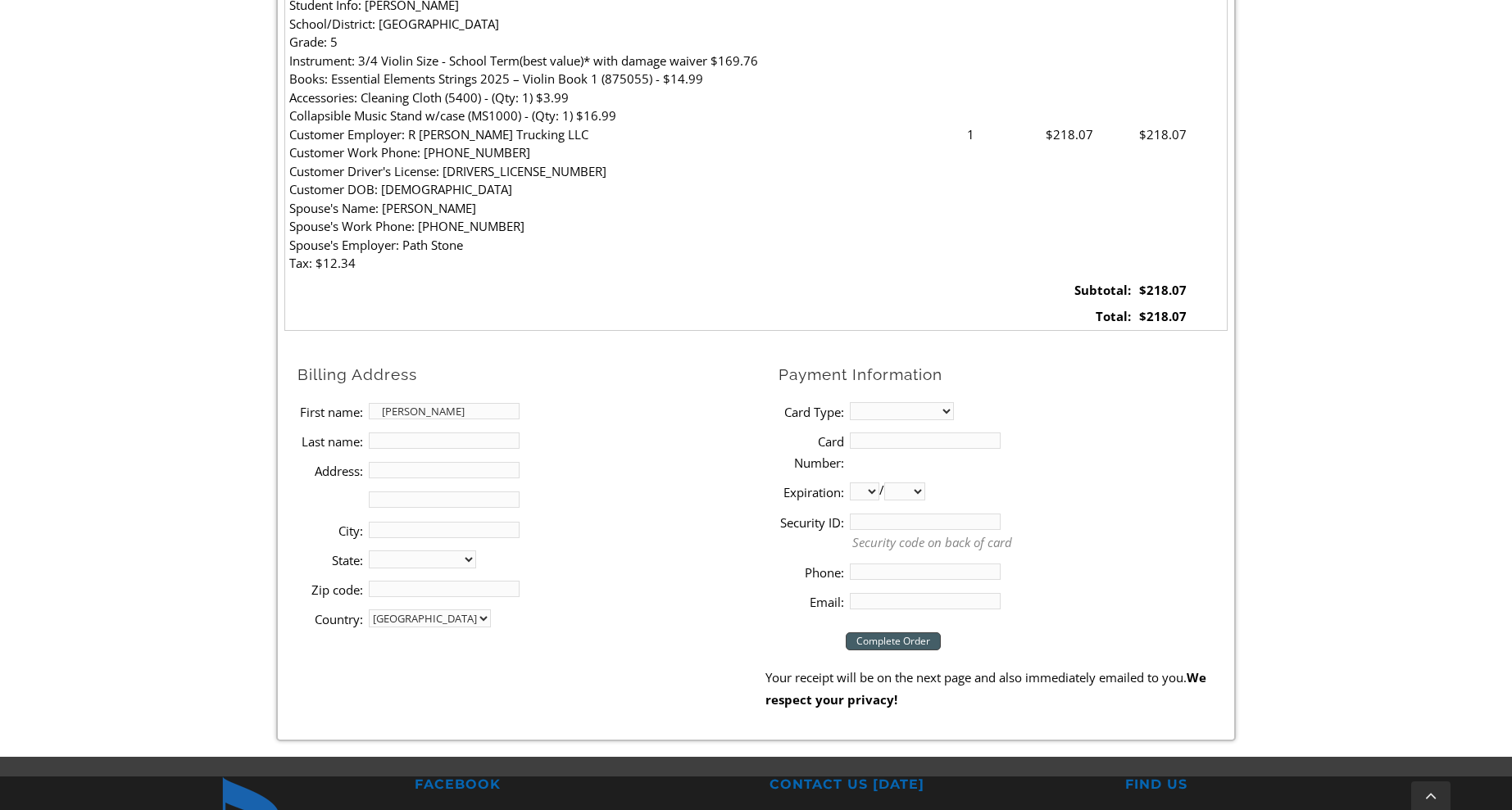
click at [480, 433] on input "Last name:" at bounding box center [444, 440] width 151 height 17
type input "[PERSON_NAME]"
type input "[STREET_ADDRESS]"
type input "[GEOGRAPHIC_DATA]"
select select "PA"
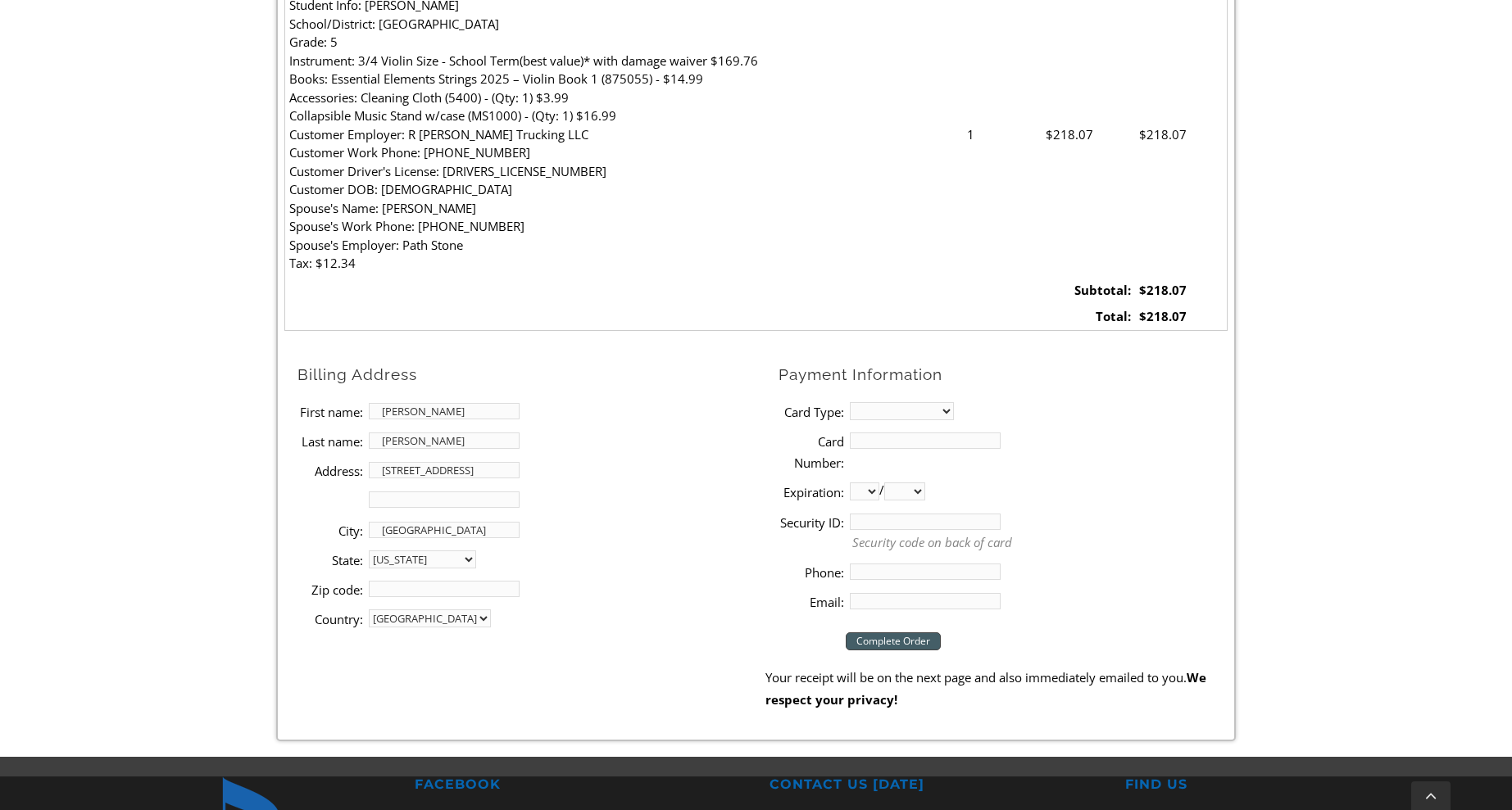
drag, startPoint x: 410, startPoint y: 593, endPoint x: 410, endPoint y: 582, distance: 11.0
click at [410, 593] on li "Zip code:" at bounding box center [532, 589] width 468 height 29
type input "19348"
